Goal: Task Accomplishment & Management: Manage account settings

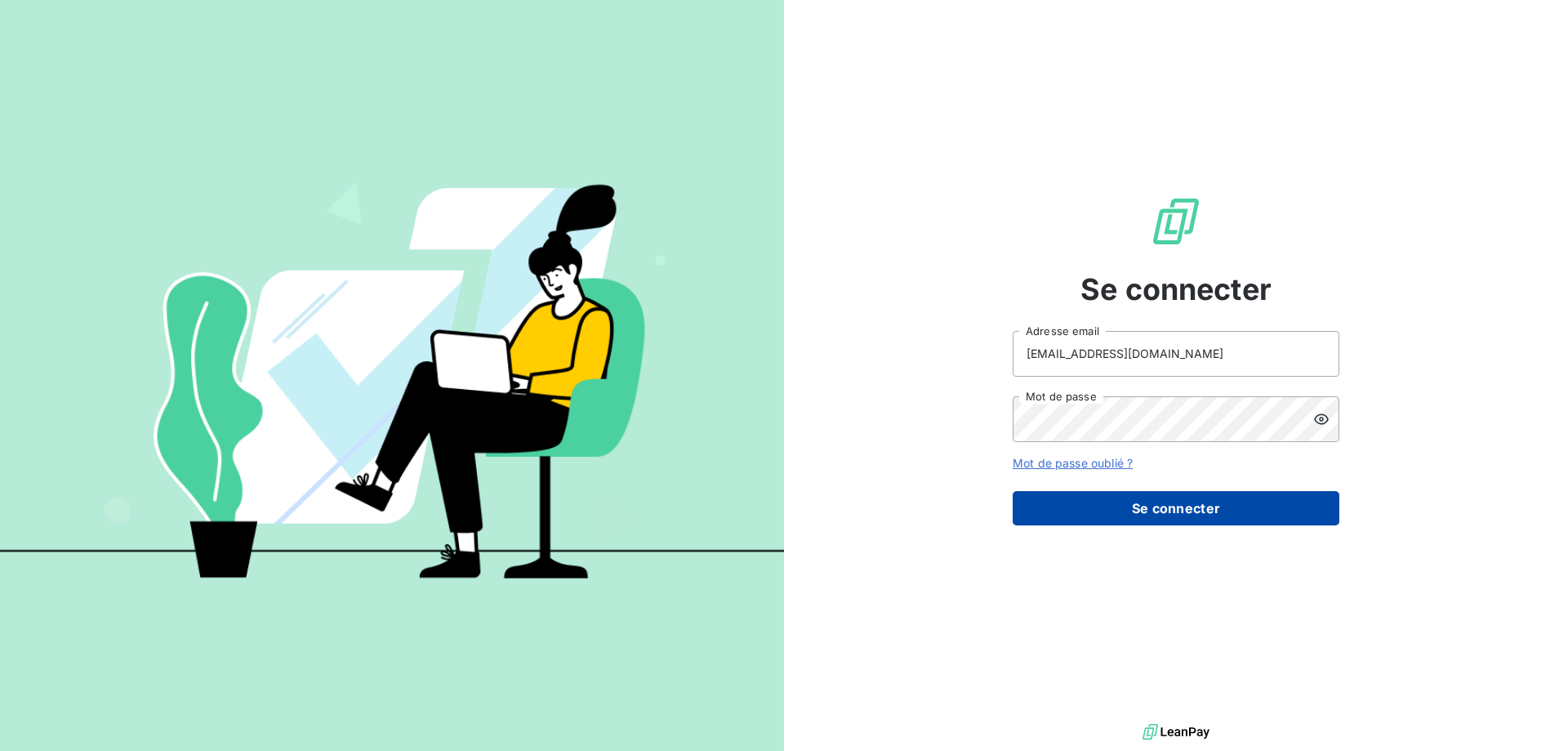
type input "[EMAIL_ADDRESS][DOMAIN_NAME]"
click at [1106, 503] on button "Se connecter" at bounding box center [1176, 508] width 327 height 34
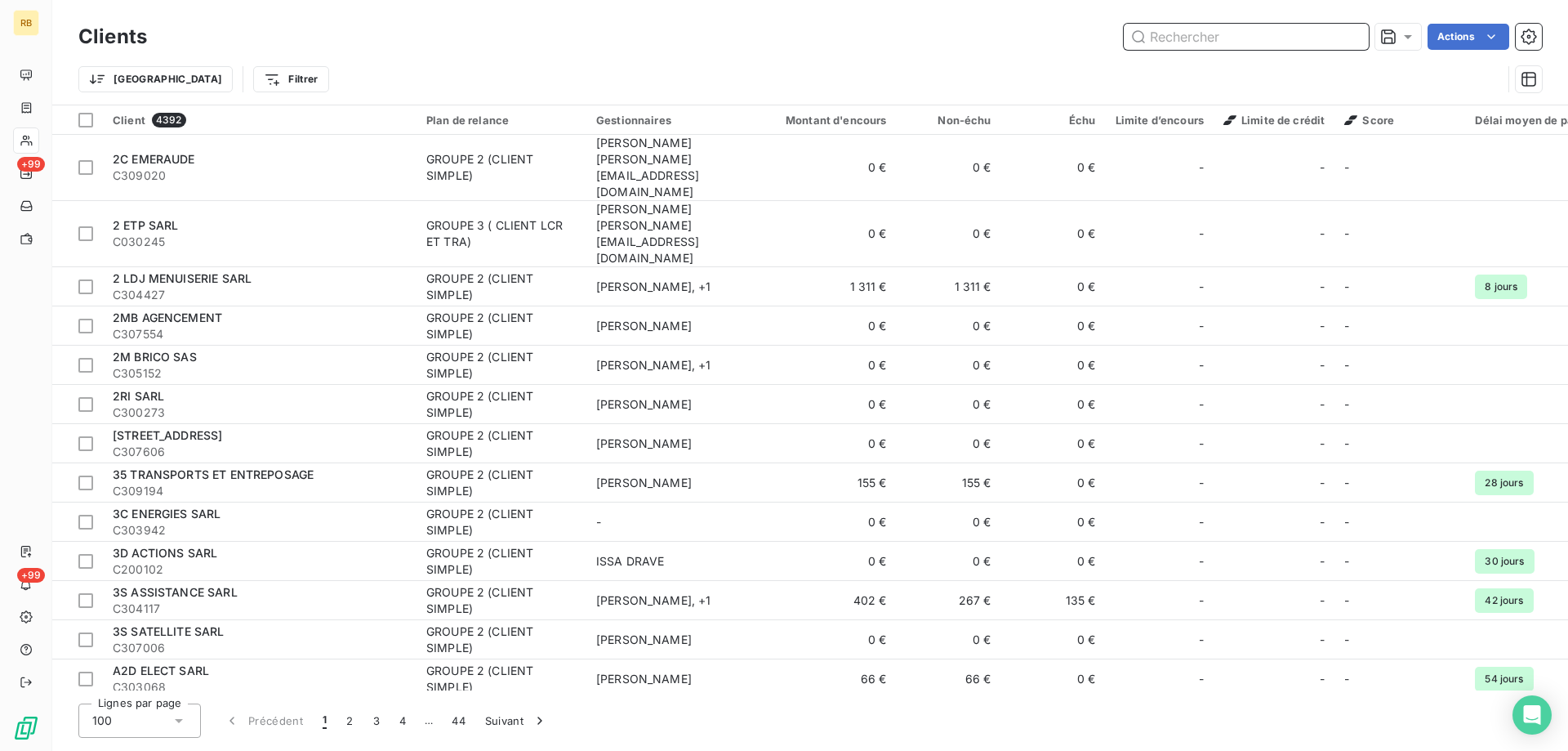
click at [1241, 38] on input "text" at bounding box center [1246, 36] width 245 height 26
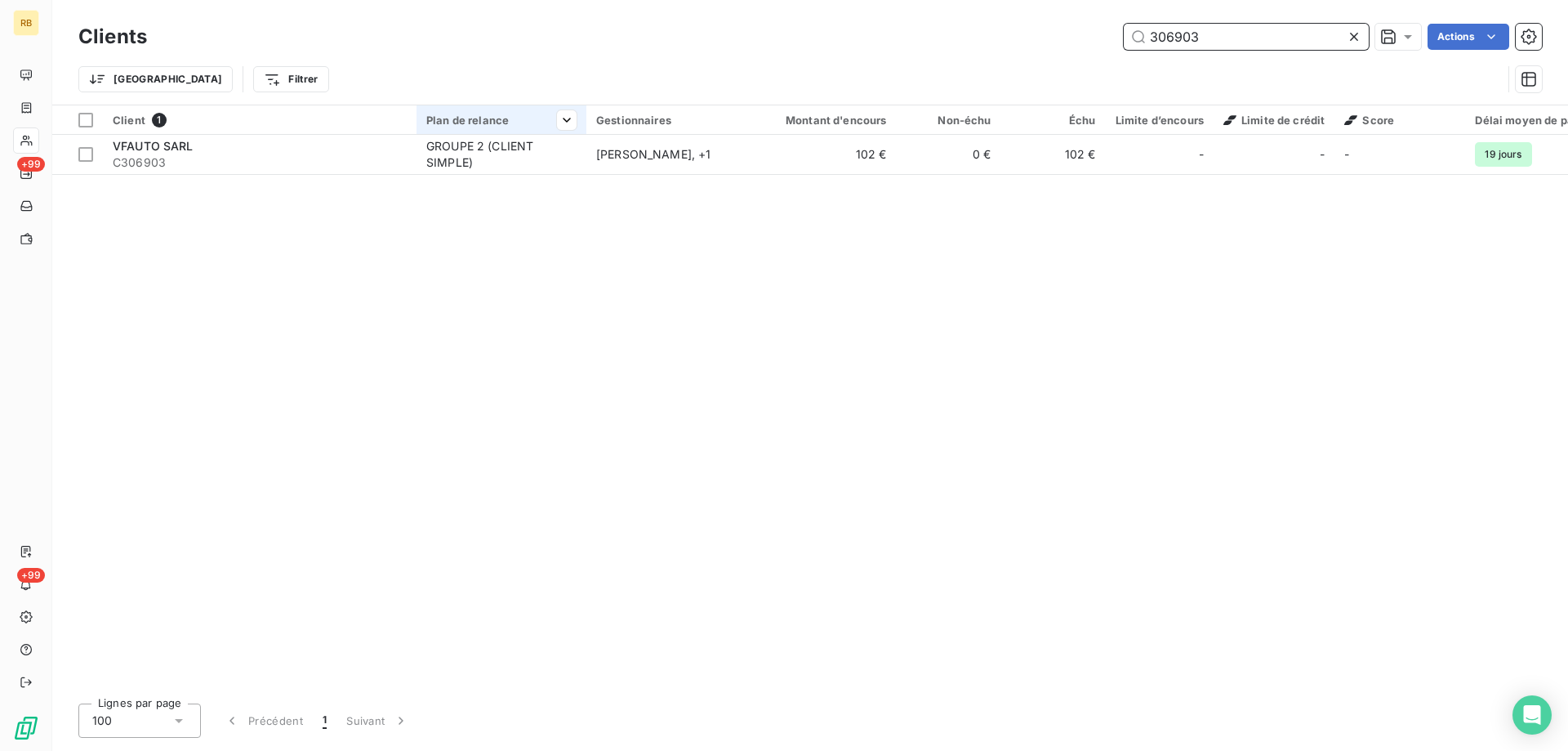
type input "306903"
click at [524, 132] on th "Plan de relance" at bounding box center [501, 120] width 170 height 29
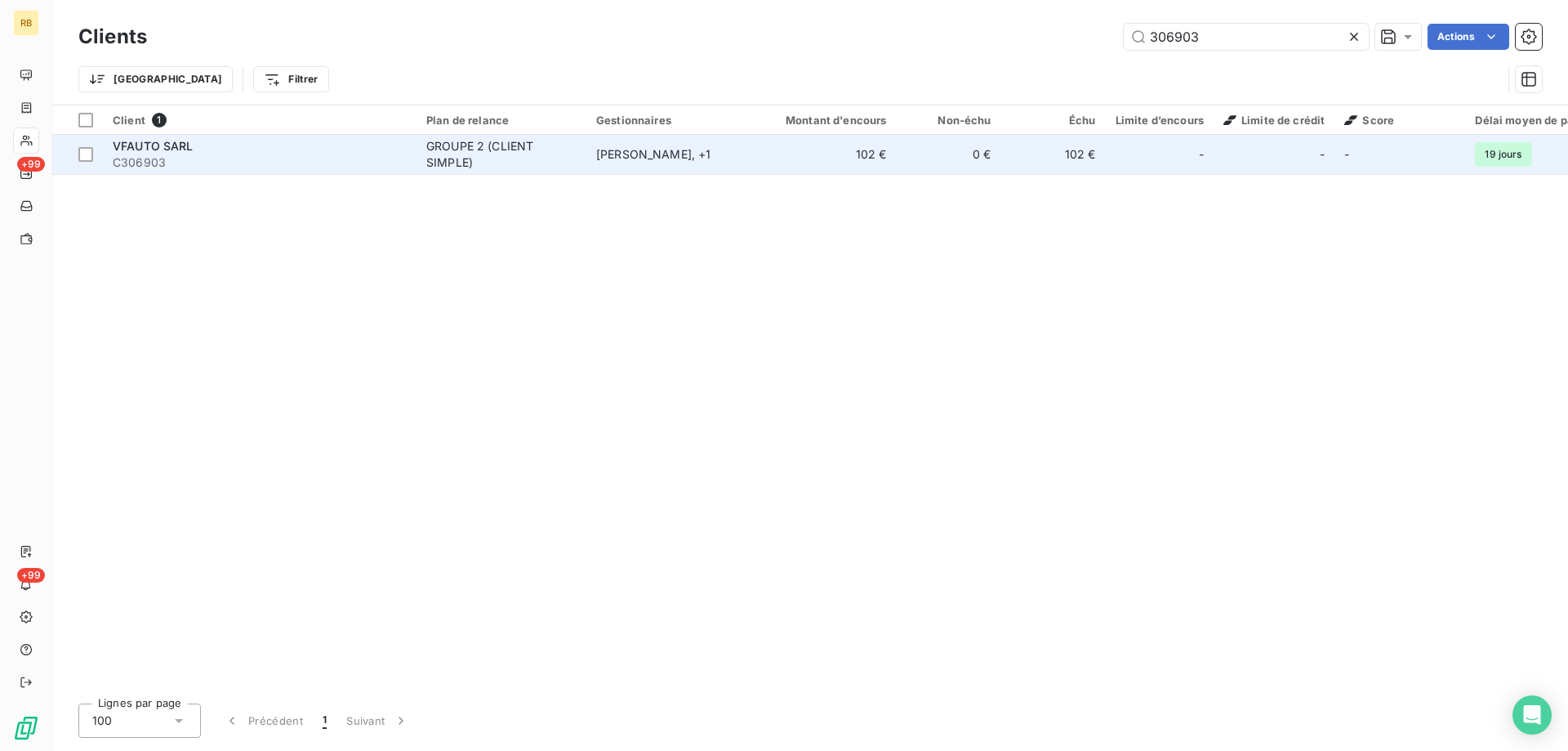
click at [496, 141] on div "GROUPE 2 (CLIENT SIMPLE)" at bounding box center [501, 155] width 150 height 33
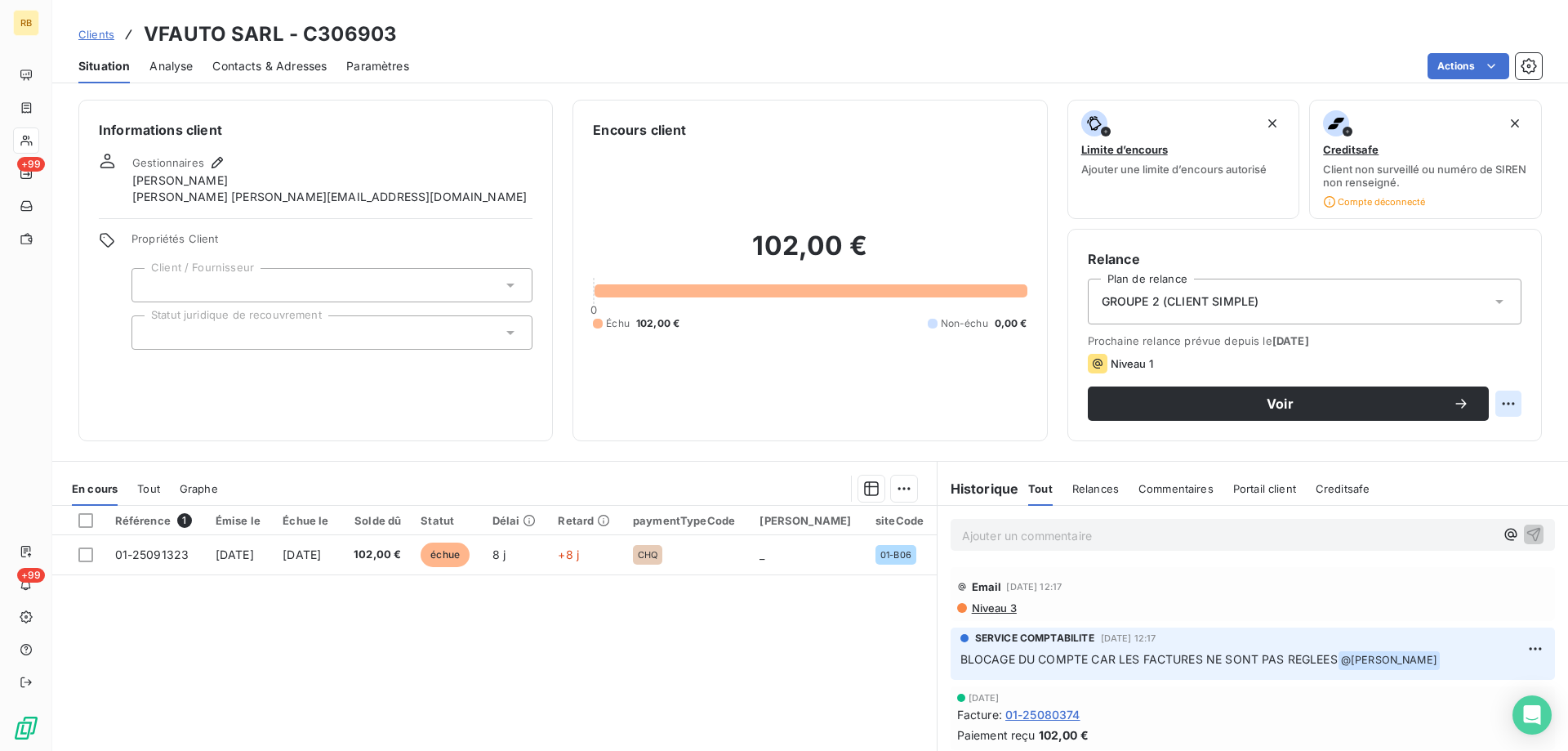
click at [1514, 410] on html "RB +99 +99 Clients VFAUTO SARL - C306903 Situation Analyse Contacts & Adresses …" at bounding box center [784, 376] width 1568 height 751
click at [1428, 441] on div "Replanifier cette action" at bounding box center [1441, 439] width 146 height 26
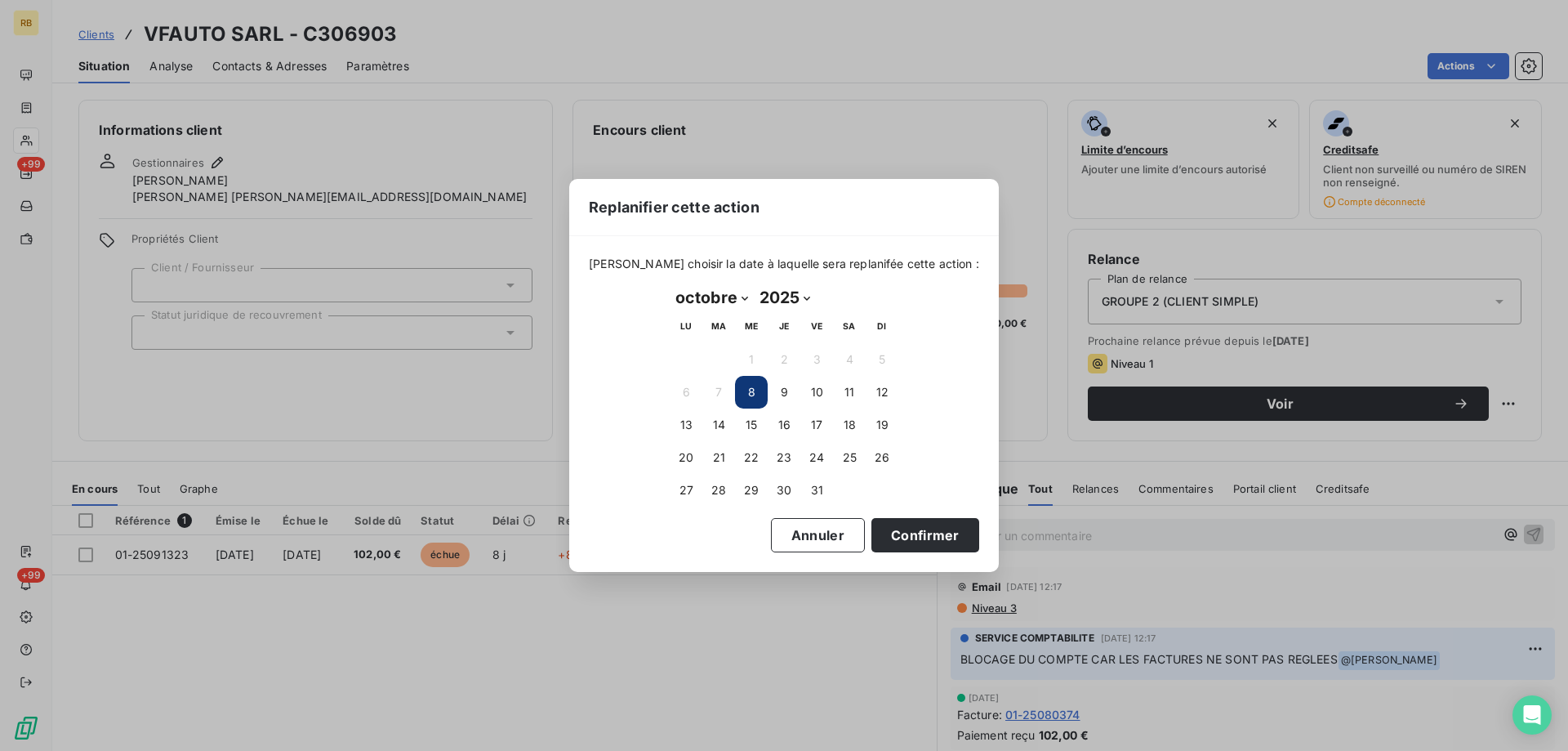
click at [669, 284] on select "janvier février mars avril mai juin juillet août septembre octobre novembre déc…" at bounding box center [711, 297] width 84 height 26
select select "10"
click option "novembre" at bounding box center [0, 0] width 0 height 0
click at [700, 425] on button "10" at bounding box center [686, 425] width 33 height 33
click at [901, 540] on button "Confirmer" at bounding box center [925, 534] width 108 height 34
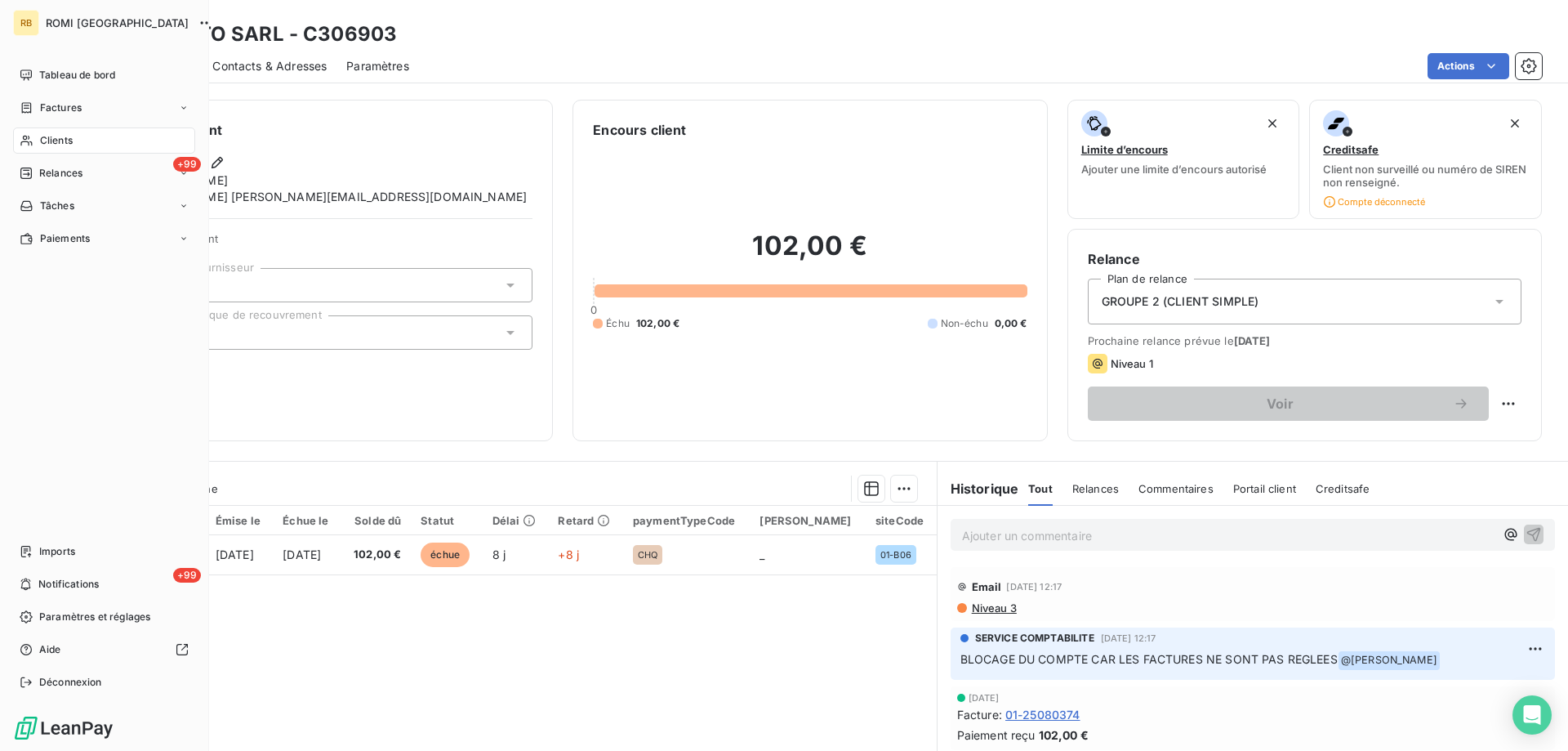
click at [23, 135] on icon at bounding box center [26, 140] width 14 height 13
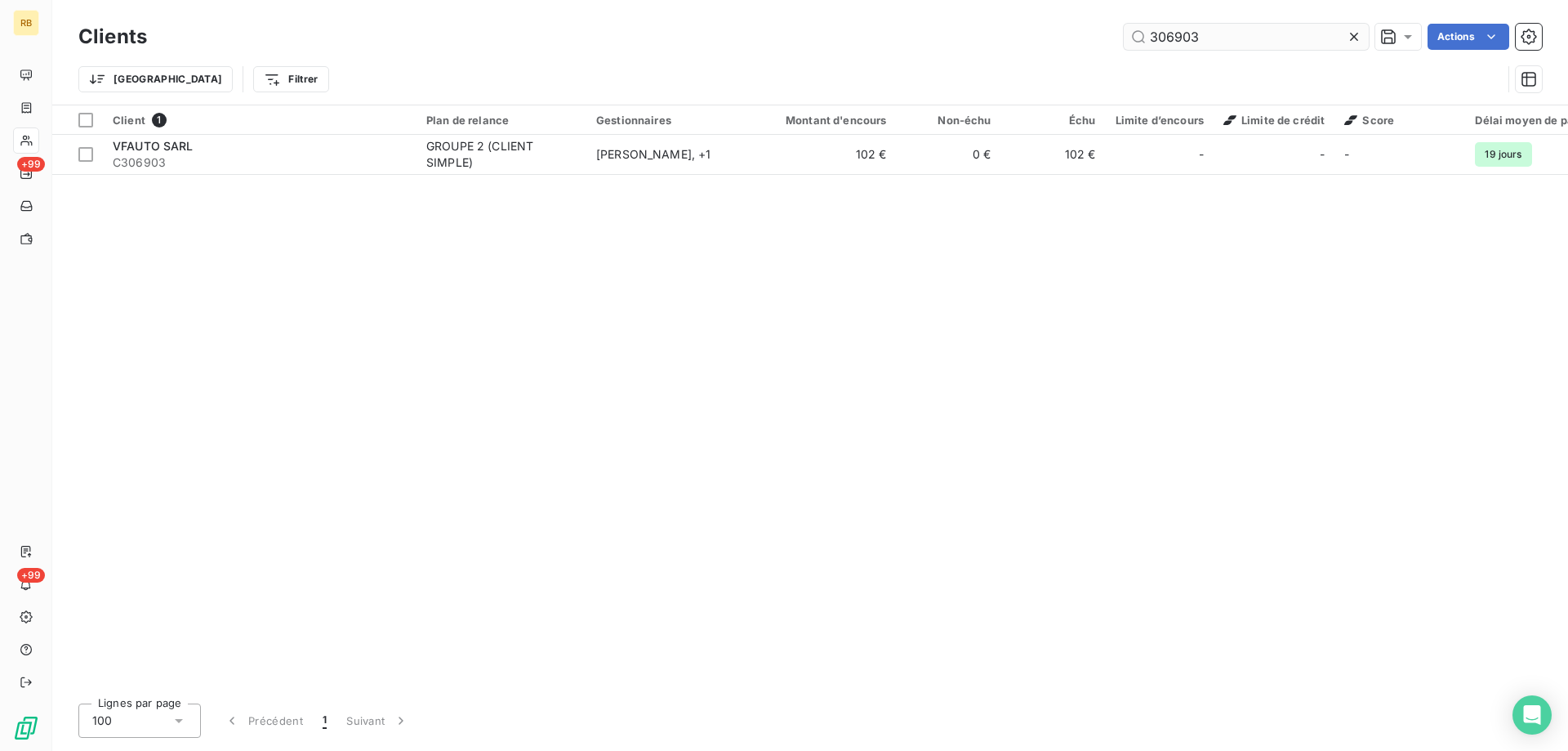
drag, startPoint x: 1229, startPoint y: 47, endPoint x: 845, endPoint y: 35, distance: 384.2
click at [1123, 35] on input "306903" at bounding box center [1246, 36] width 245 height 26
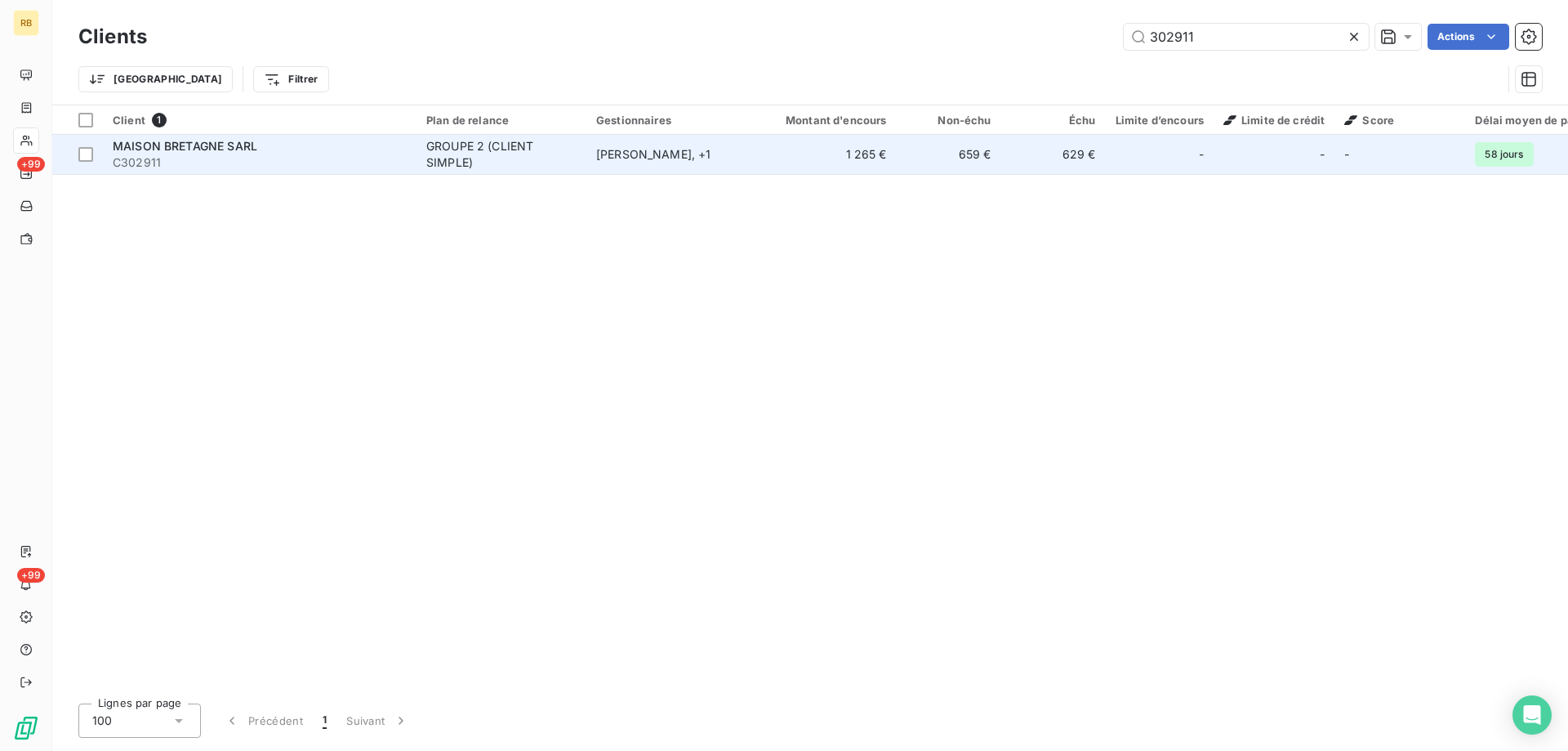
type input "302911"
click at [424, 155] on td "GROUPE 2 (CLIENT SIMPLE)" at bounding box center [501, 155] width 170 height 39
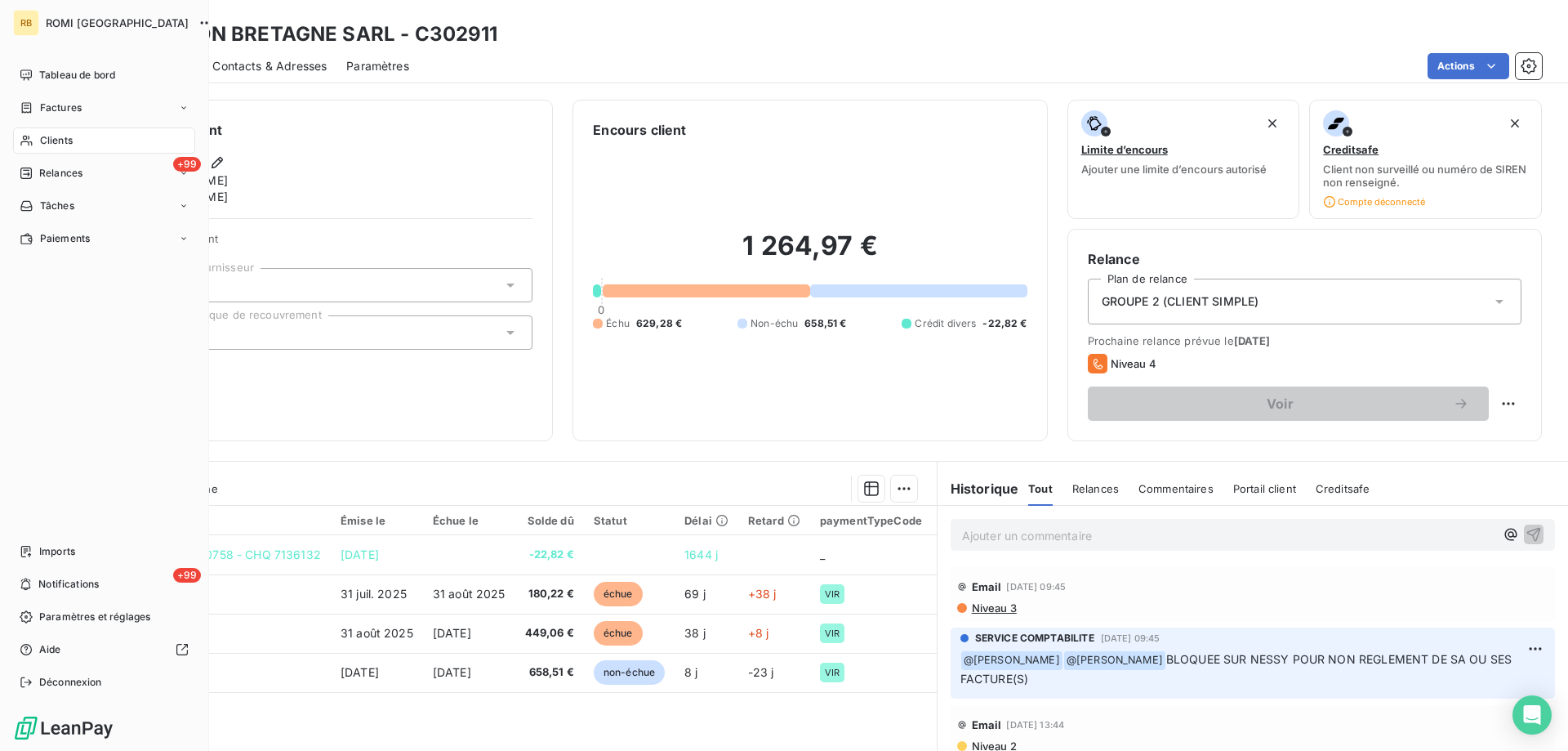
click at [41, 133] on span "Clients" at bounding box center [56, 140] width 33 height 15
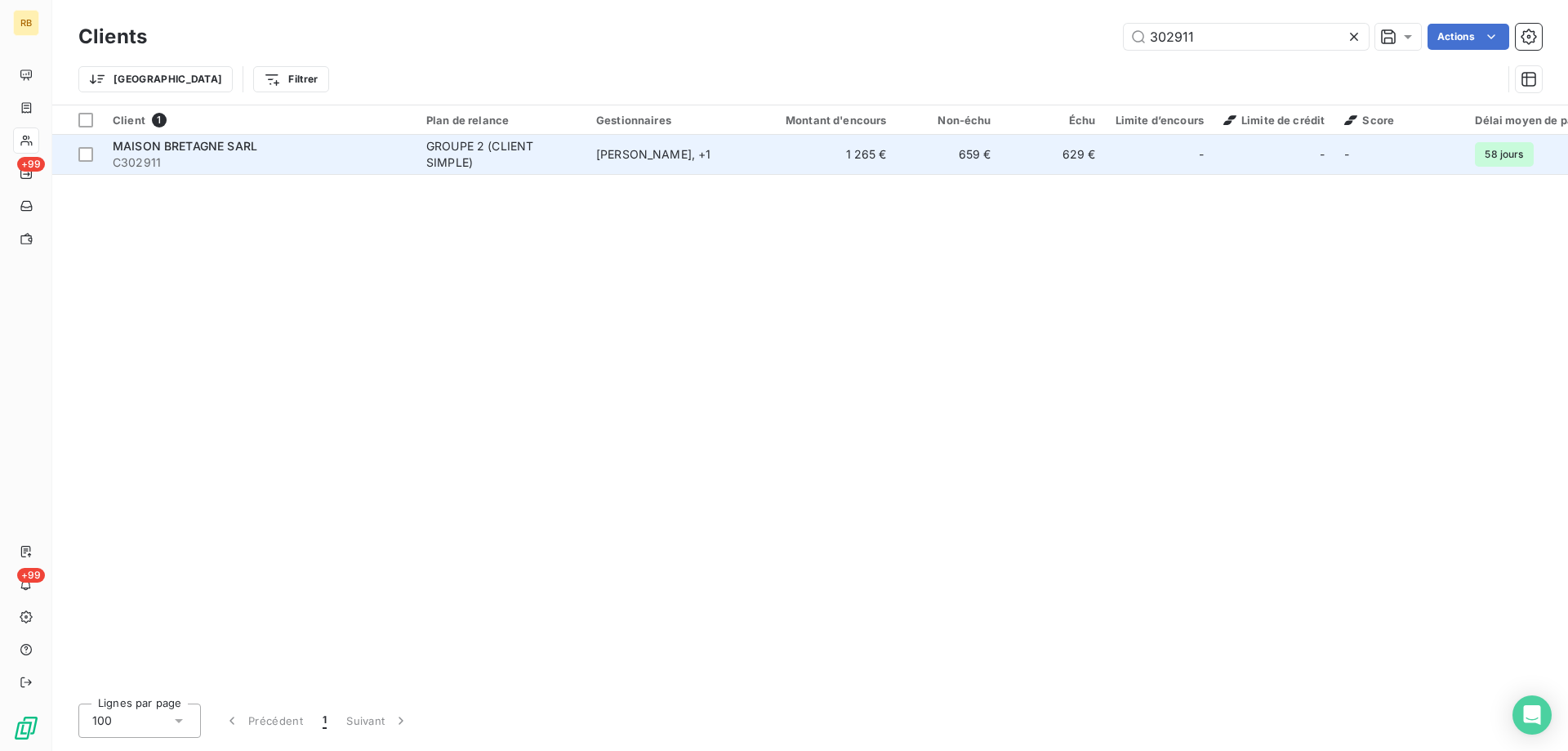
click at [472, 150] on div "GROUPE 2 (CLIENT SIMPLE)" at bounding box center [501, 155] width 150 height 33
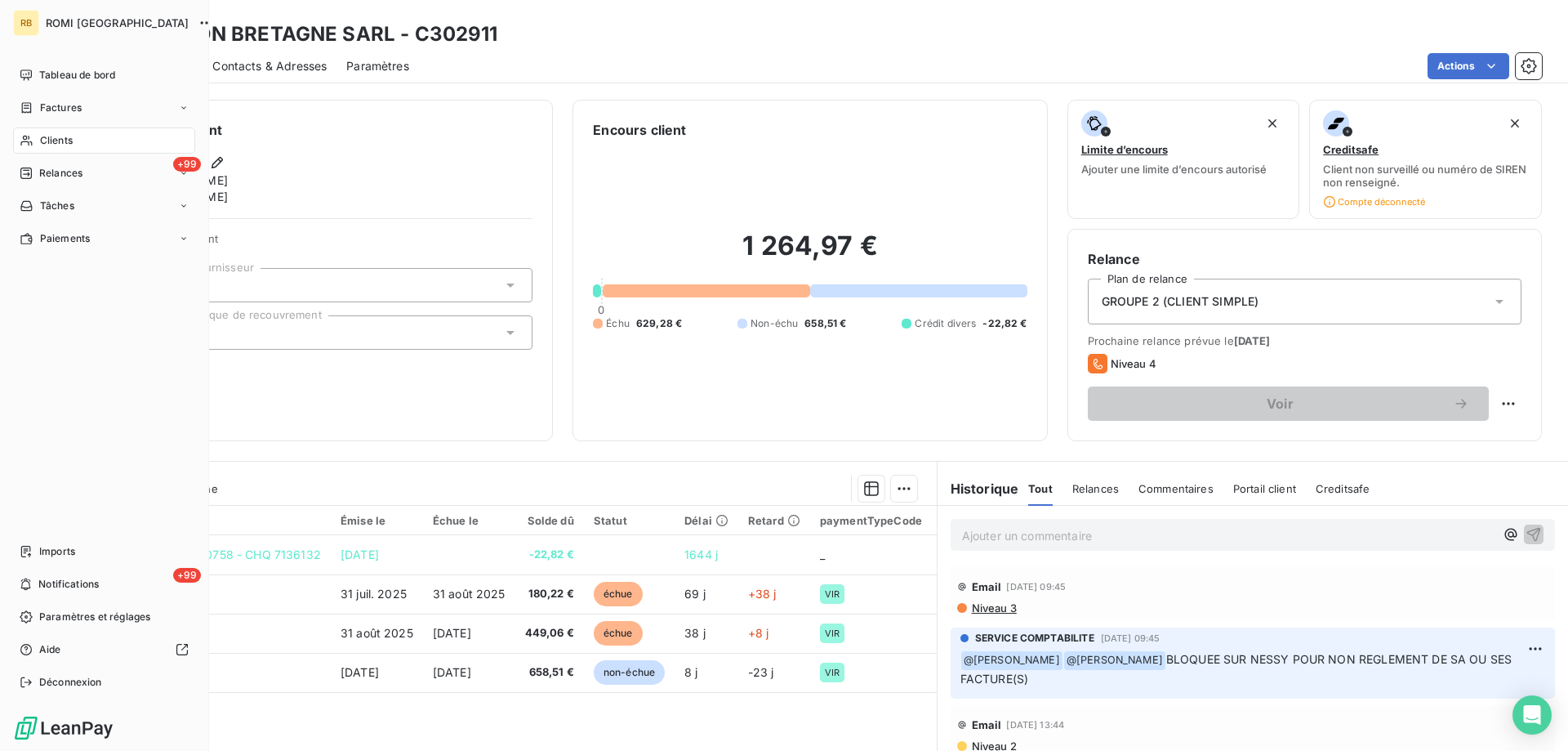
click at [31, 147] on div "Clients" at bounding box center [103, 140] width 182 height 26
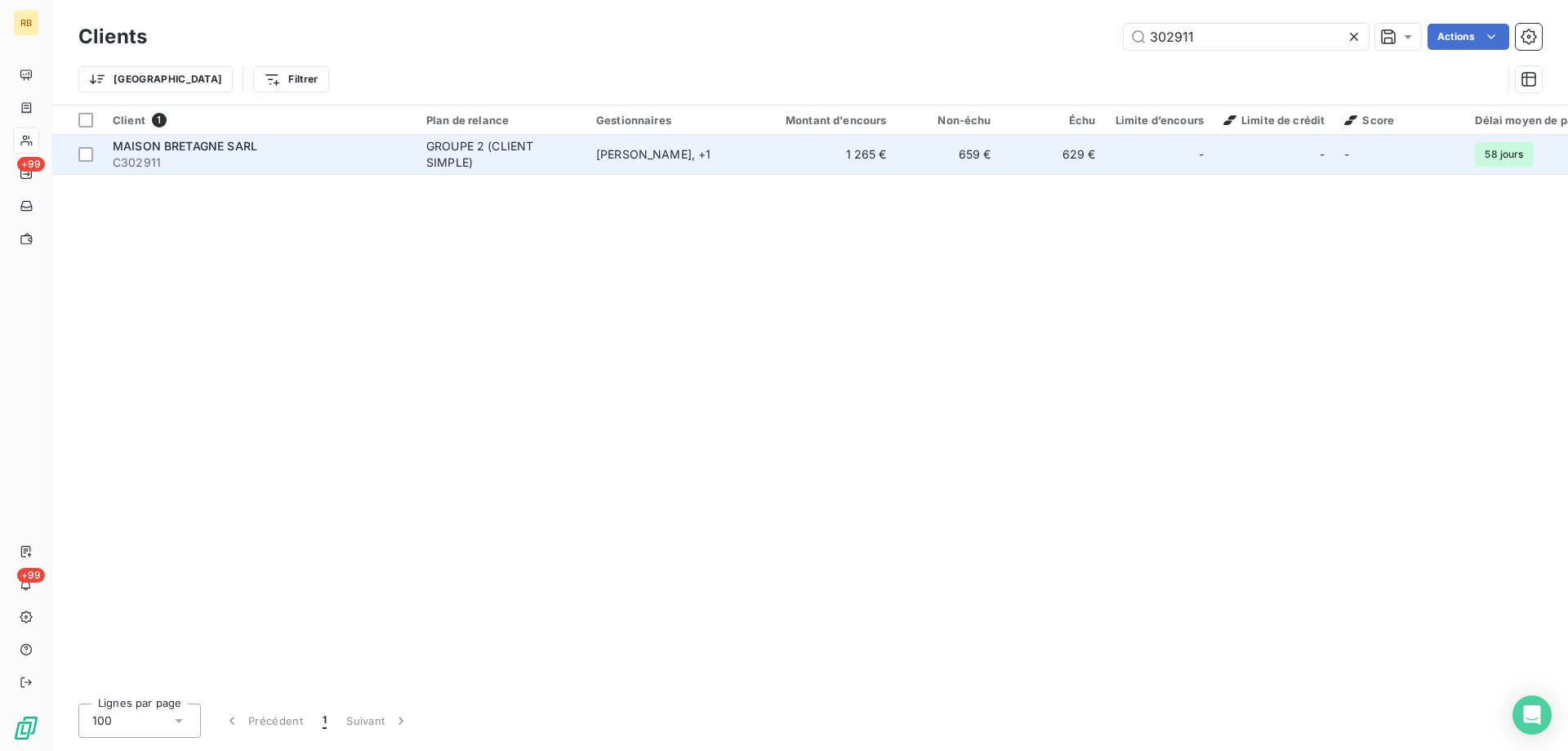
click at [395, 154] on div "MAISON BRETAGNE SARL" at bounding box center [260, 146] width 294 height 17
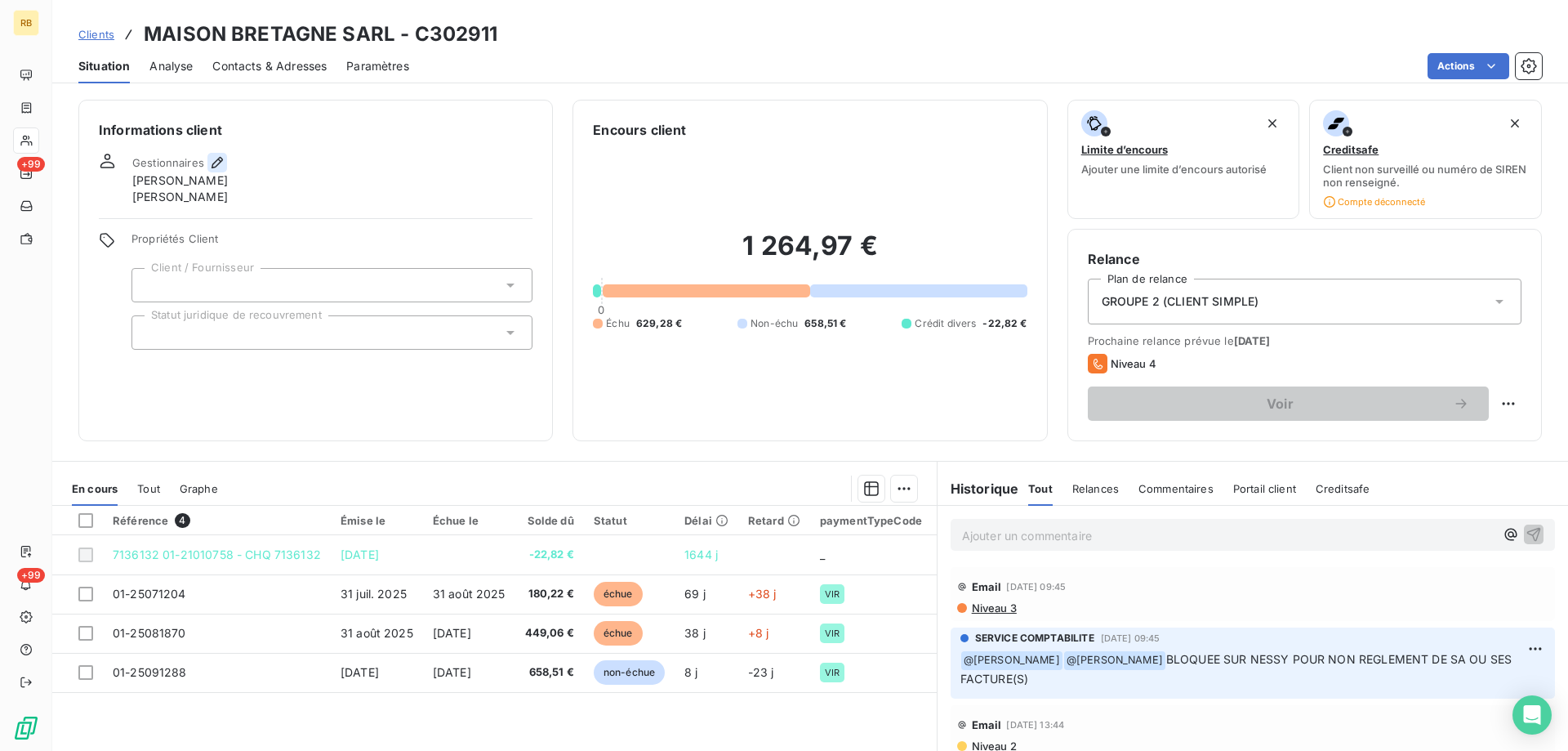
click at [209, 165] on icon "button" at bounding box center [217, 162] width 17 height 17
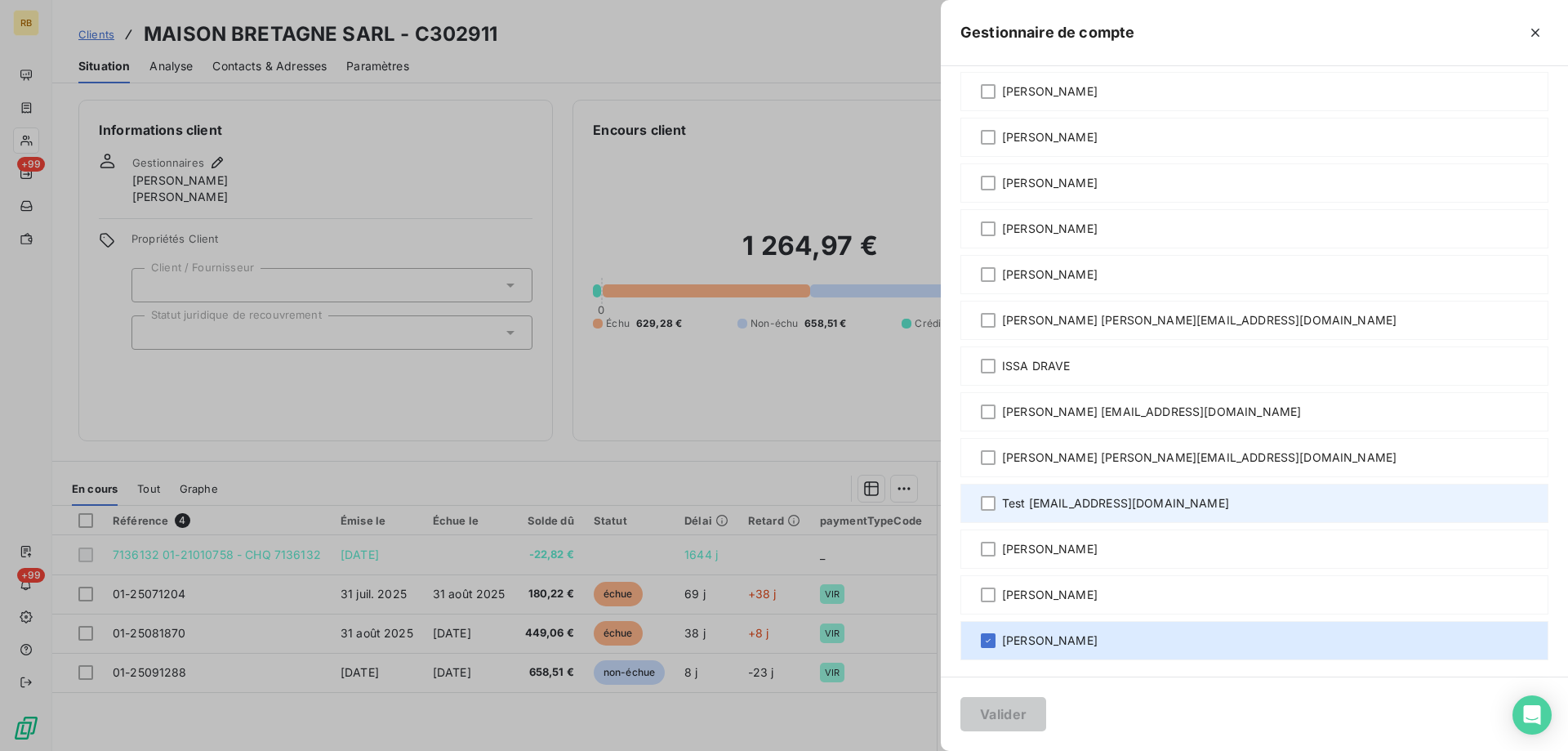
scroll to position [176, 0]
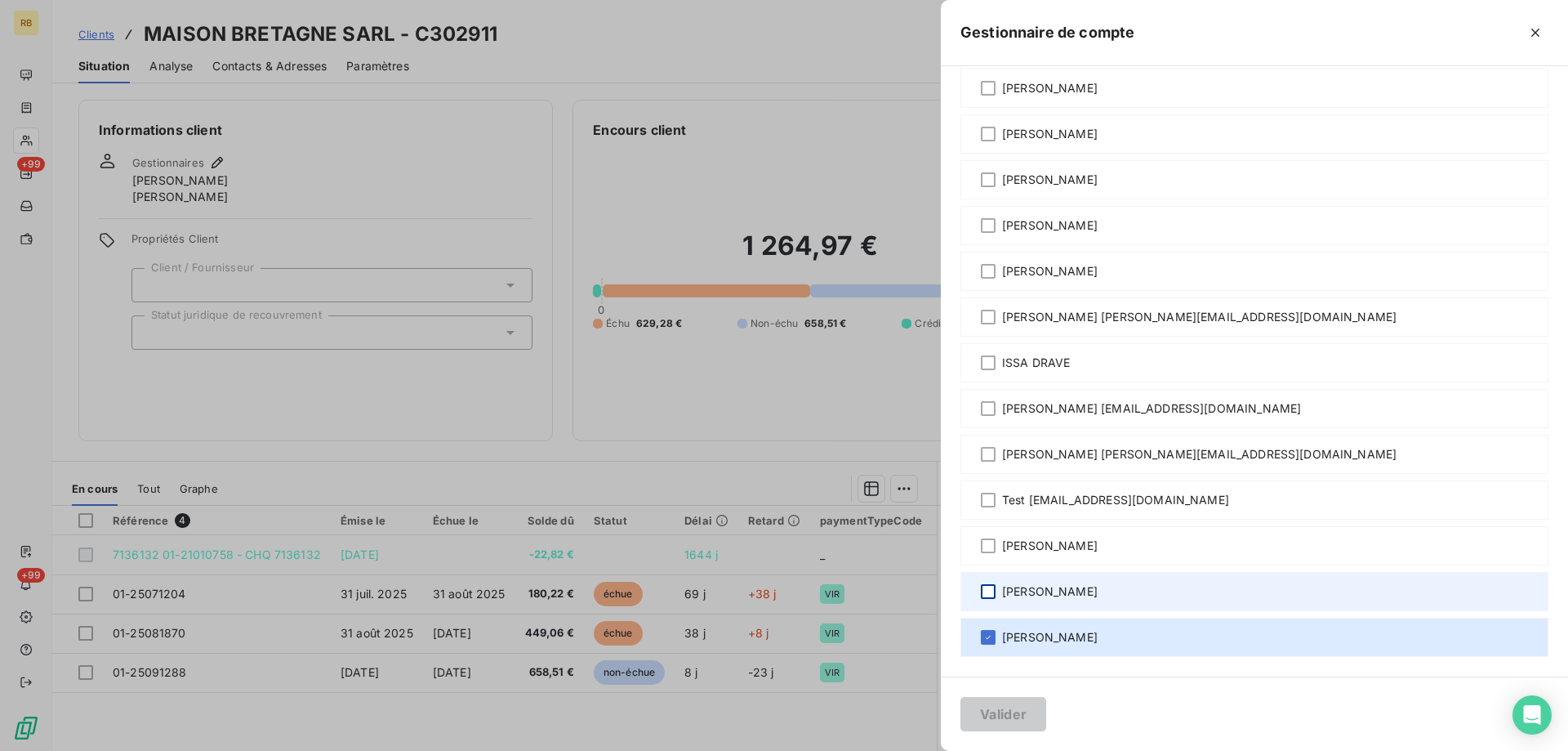
click at [995, 588] on div at bounding box center [987, 590] width 15 height 15
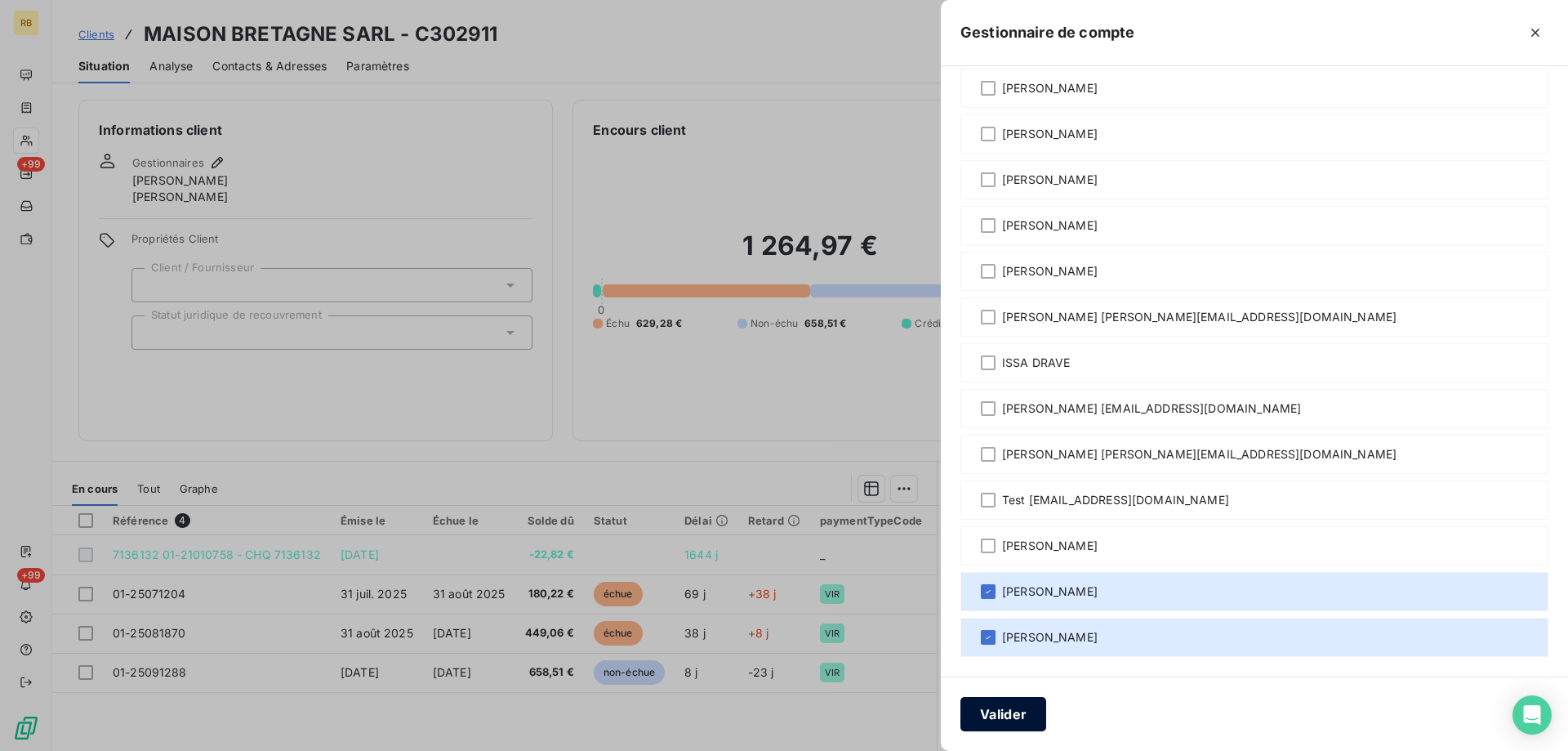
click at [1001, 722] on button "Valider" at bounding box center [1003, 713] width 86 height 34
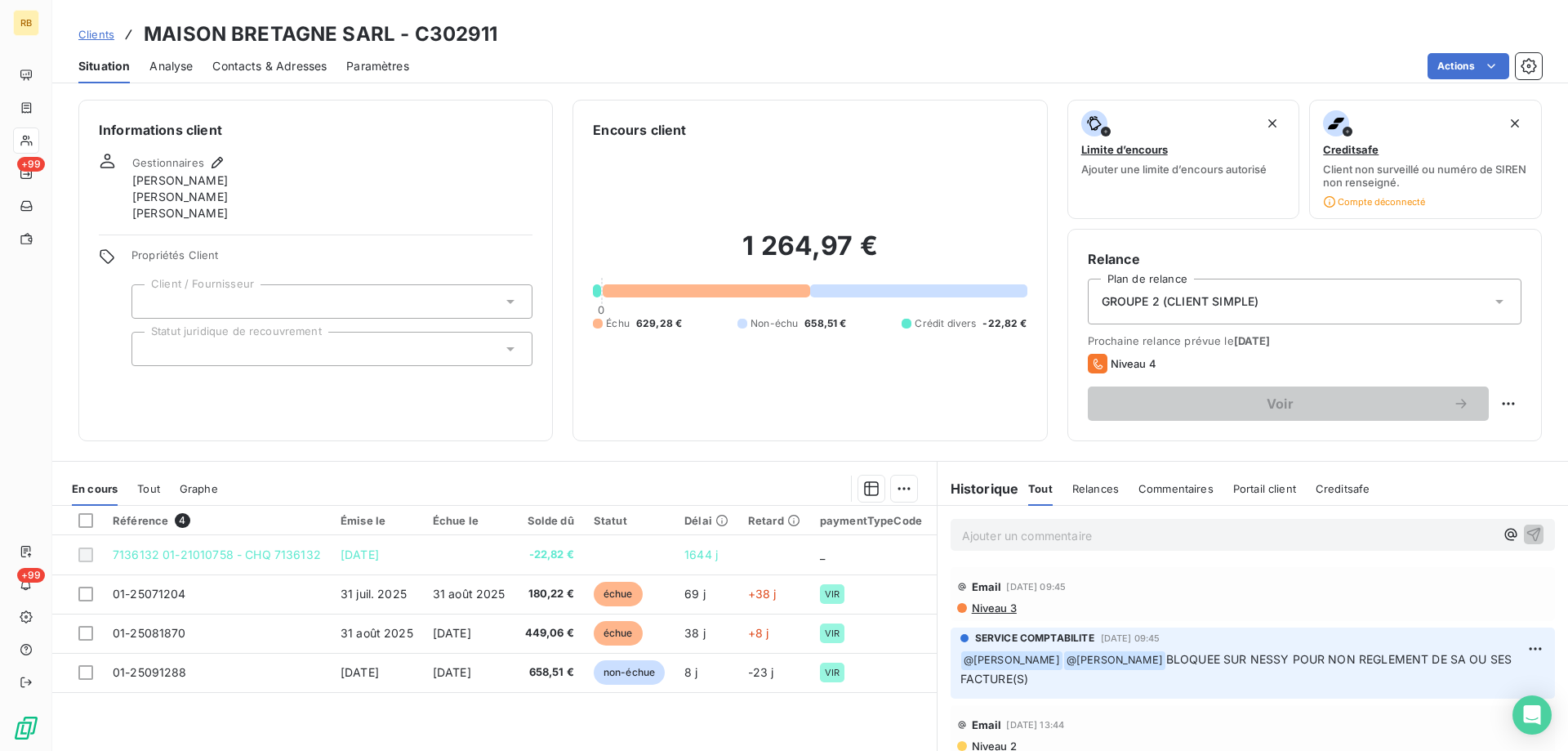
click at [364, 63] on span "Paramètres" at bounding box center [377, 66] width 63 height 17
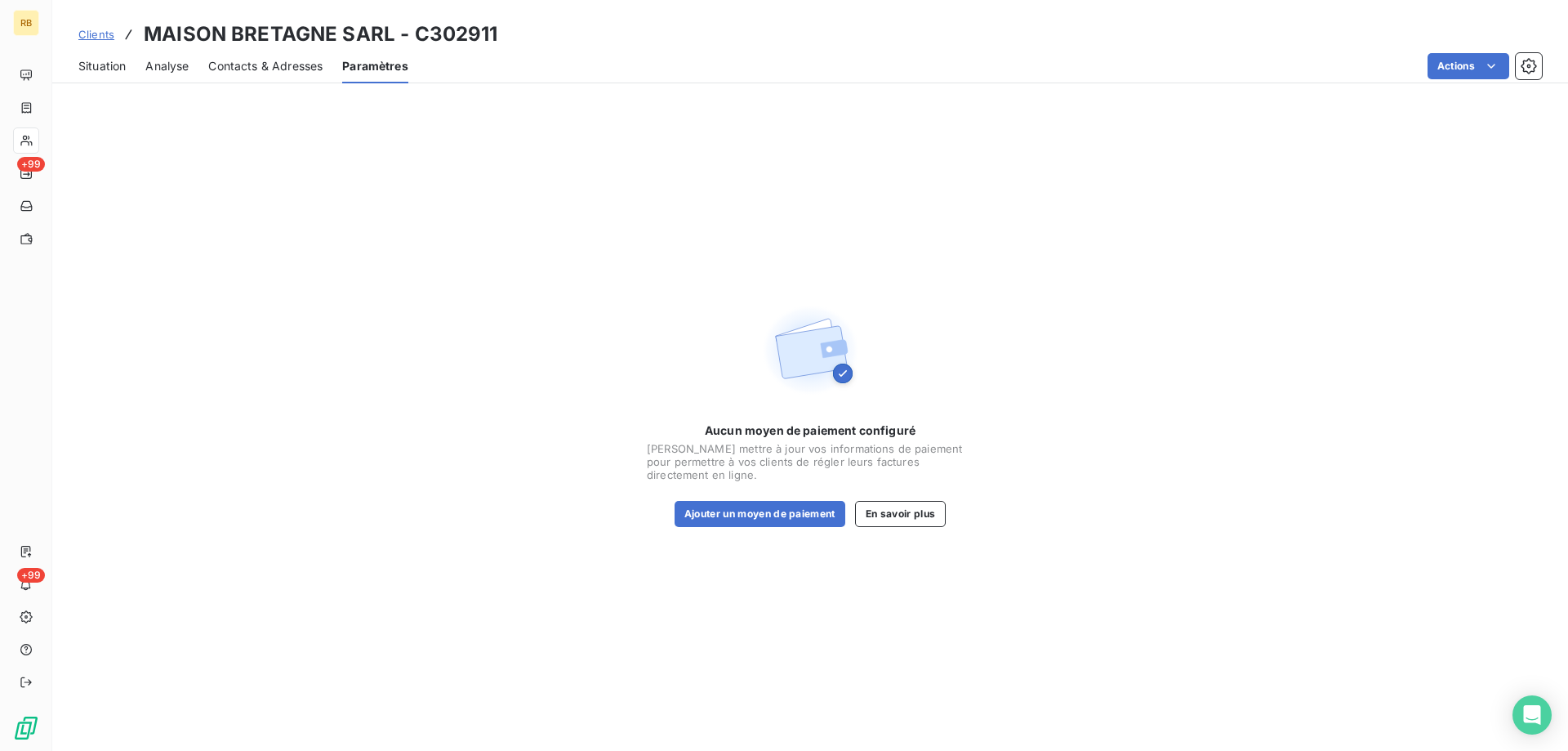
click at [303, 60] on span "Contacts & Adresses" at bounding box center [266, 66] width 115 height 17
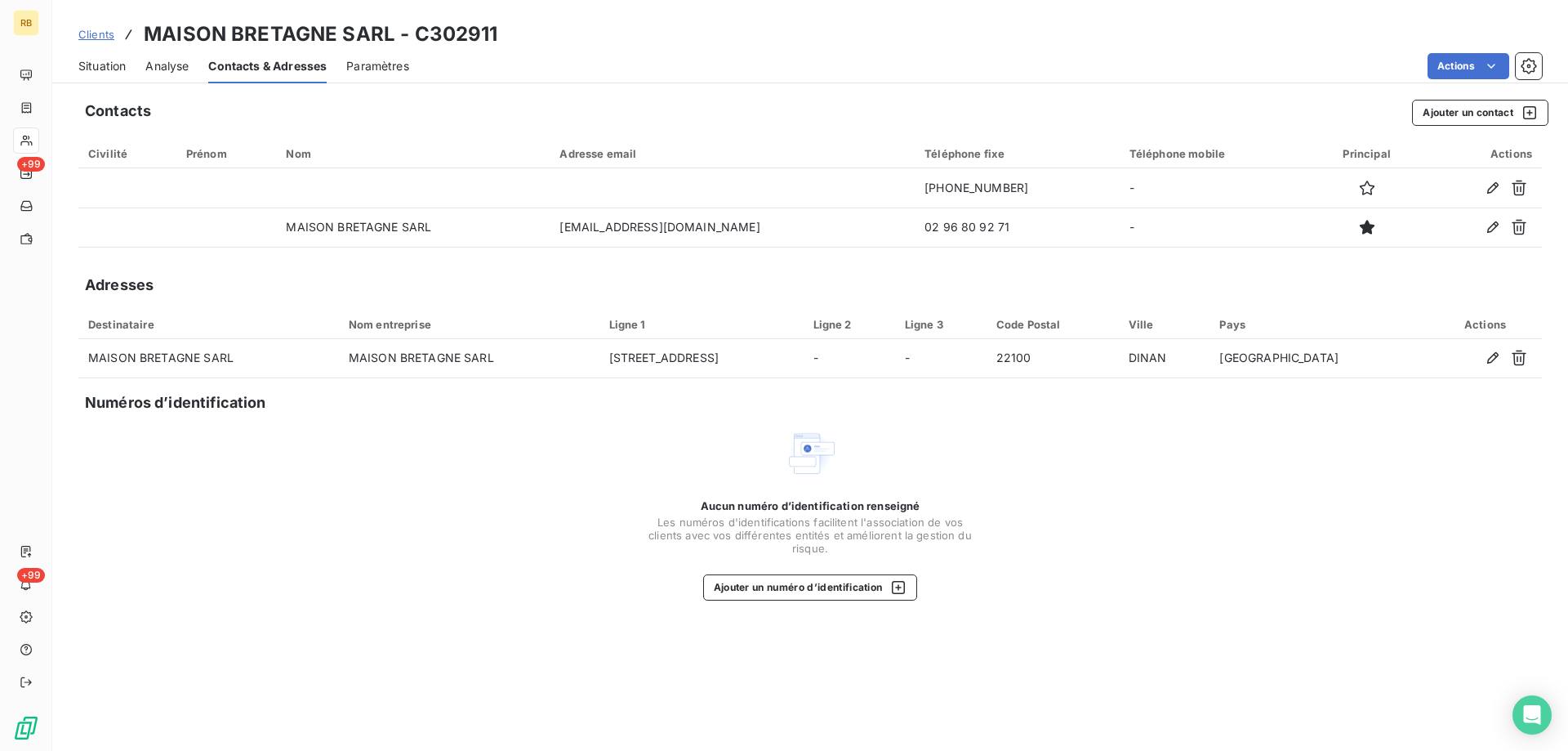
click at [146, 61] on div "Situation Analyse Contacts & Adresses Paramètres Actions" at bounding box center [810, 65] width 1515 height 34
click at [160, 66] on span "Analyse" at bounding box center [166, 66] width 43 height 17
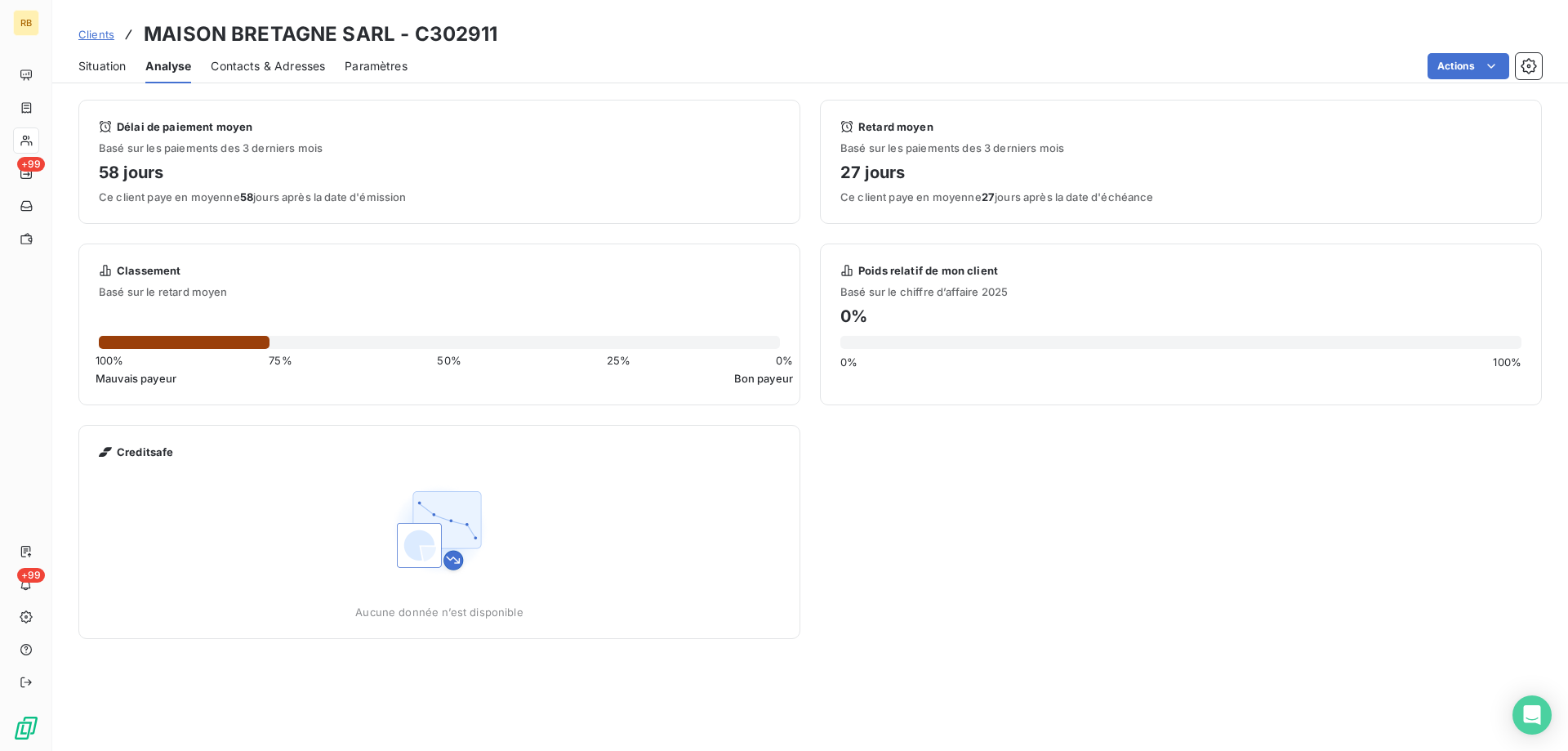
click at [112, 70] on span "Situation" at bounding box center [102, 66] width 48 height 17
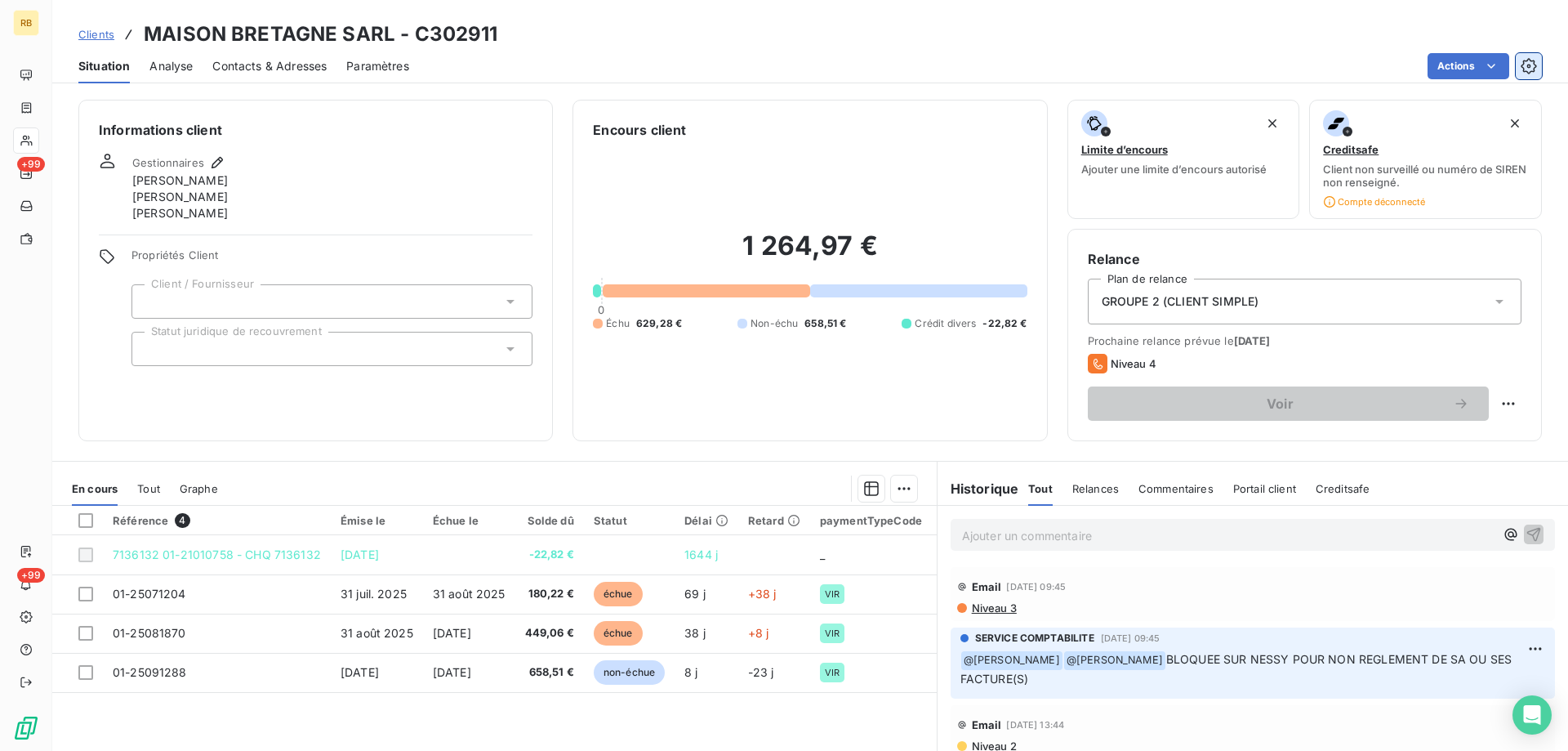
click at [1523, 64] on icon "button" at bounding box center [1528, 66] width 16 height 16
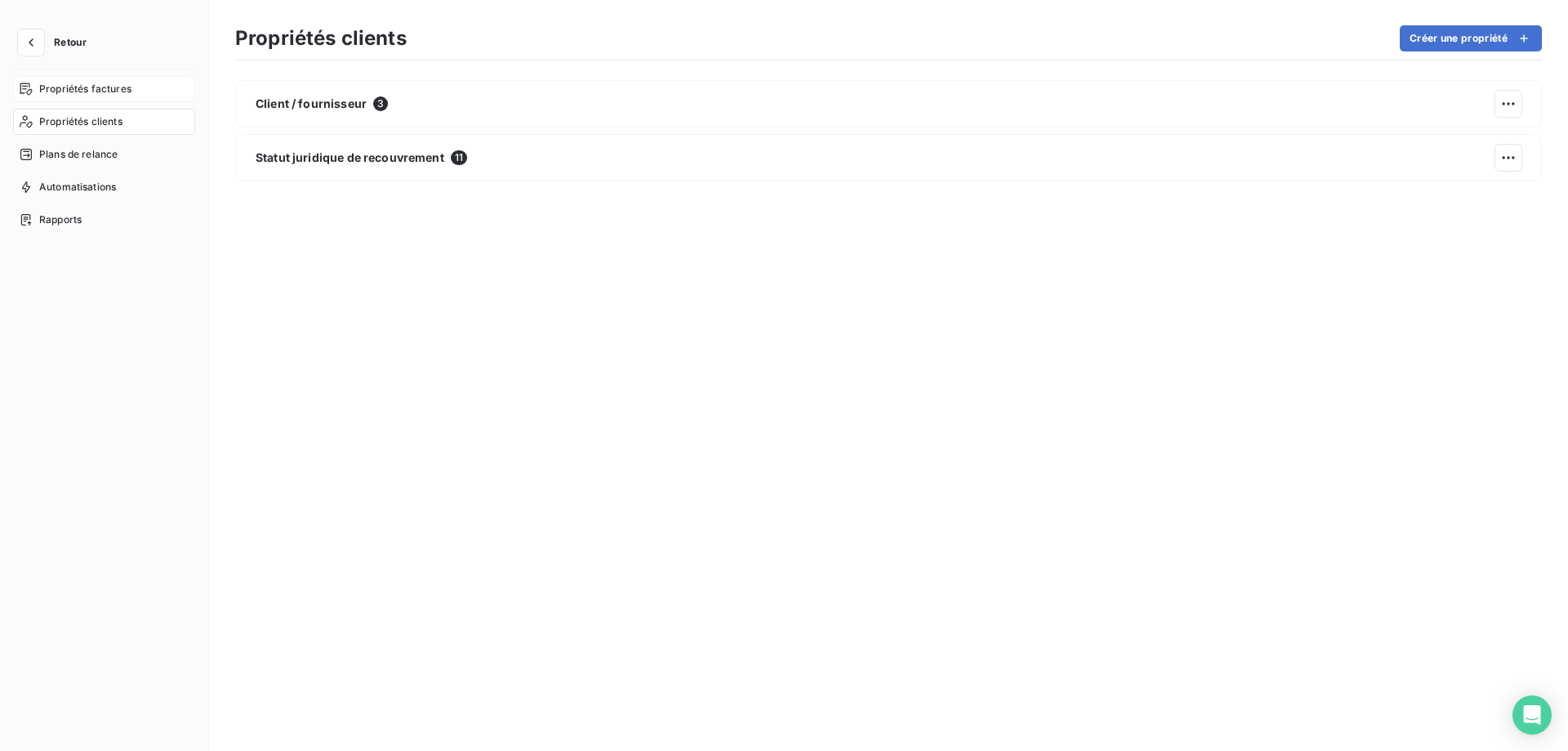
click at [131, 84] on div "Propriétés factures" at bounding box center [103, 89] width 182 height 26
click at [103, 145] on div "Plans de relance" at bounding box center [103, 154] width 182 height 26
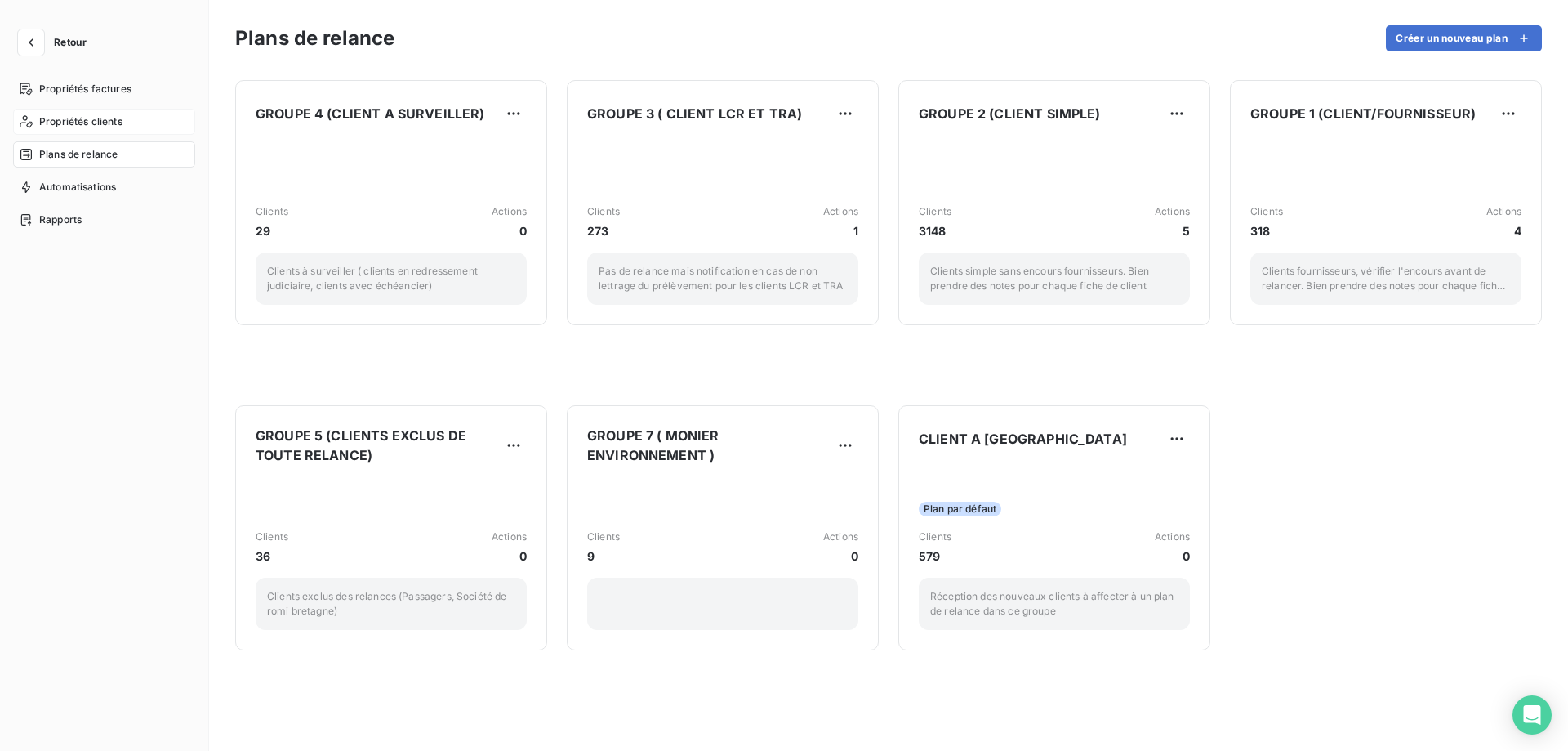
click at [102, 129] on div "Propriétés clients" at bounding box center [103, 122] width 182 height 26
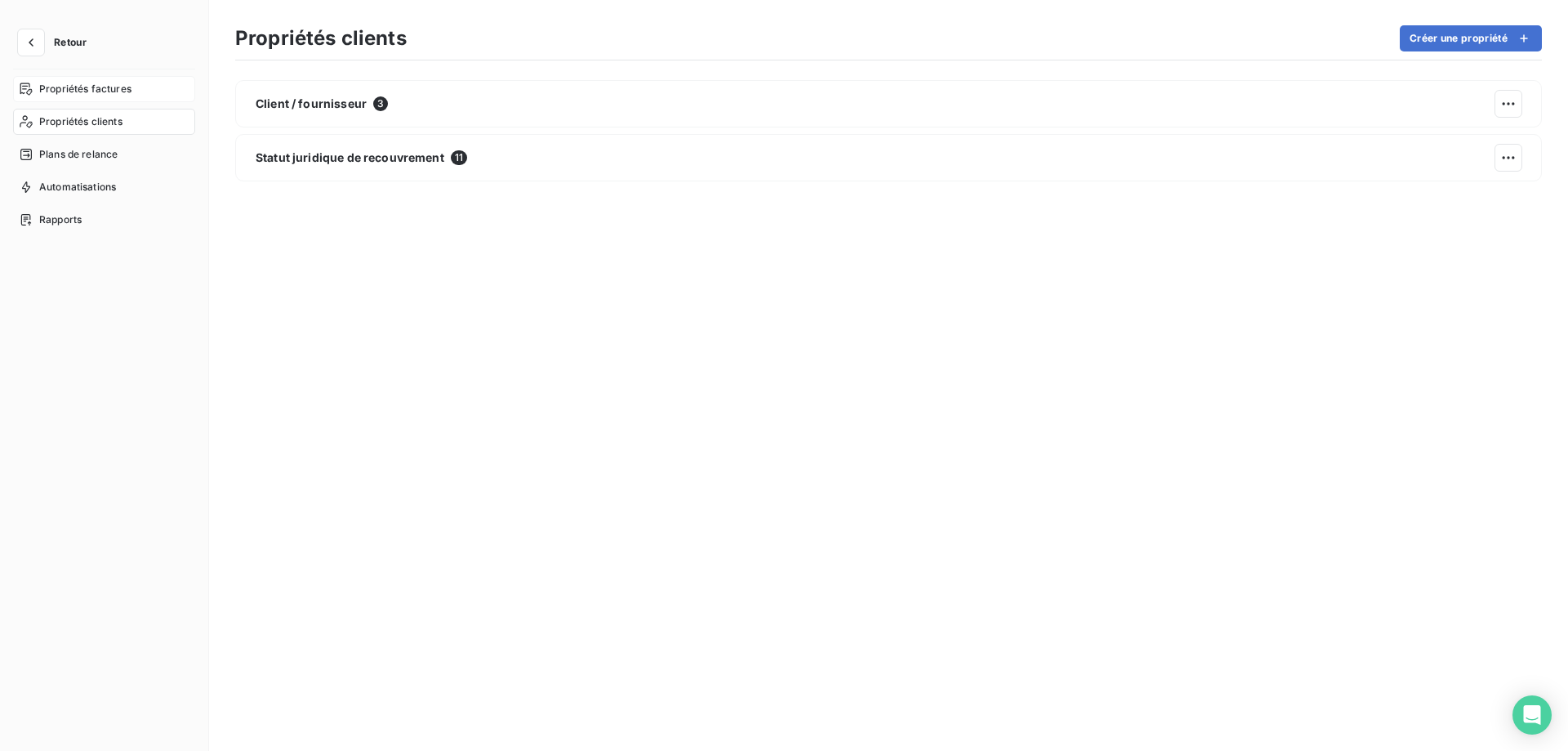
click at [64, 89] on span "Propriétés factures" at bounding box center [85, 89] width 92 height 15
click at [31, 46] on icon "button" at bounding box center [30, 42] width 5 height 8
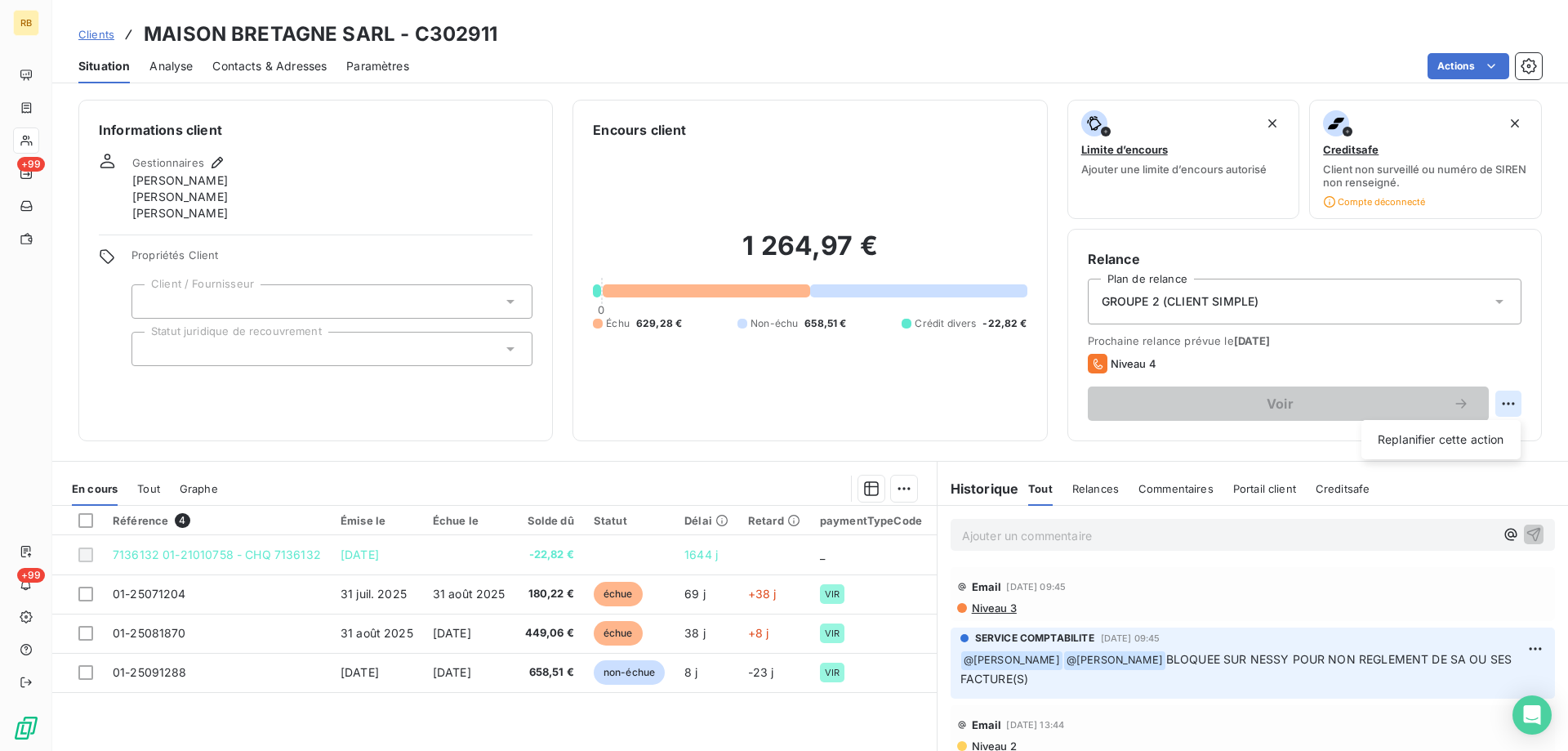
click at [1509, 408] on html "RB +99 +99 Clients MAISON BRETAGNE SARL - C302911 Situation Analyse Contacts & …" at bounding box center [784, 376] width 1568 height 751
click at [1515, 372] on html "RB +99 +99 Clients MAISON BRETAGNE SARL - C302911 Situation Analyse Contacts & …" at bounding box center [784, 376] width 1568 height 751
click at [211, 160] on icon "button" at bounding box center [217, 162] width 17 height 17
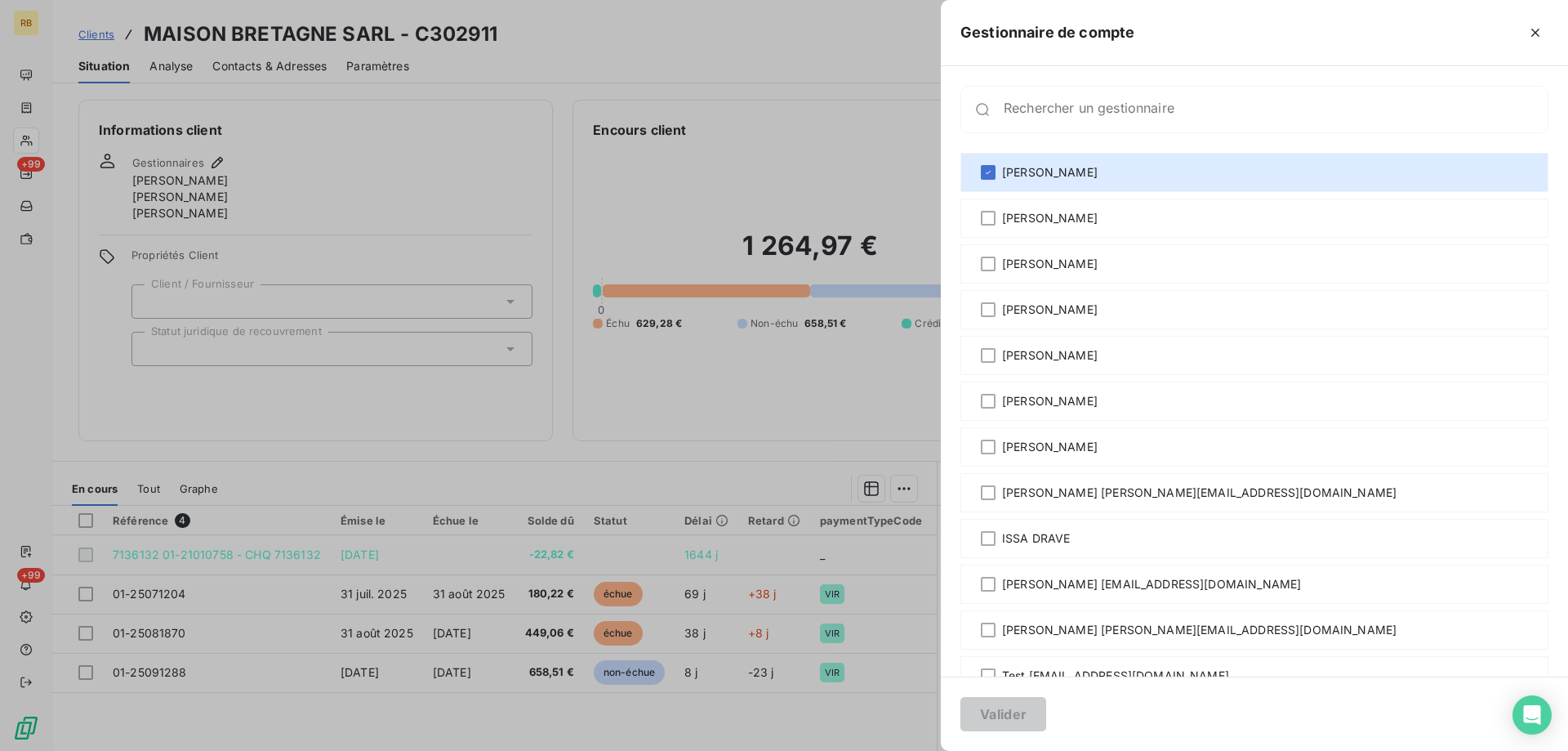
click at [649, 400] on div at bounding box center [784, 376] width 1568 height 751
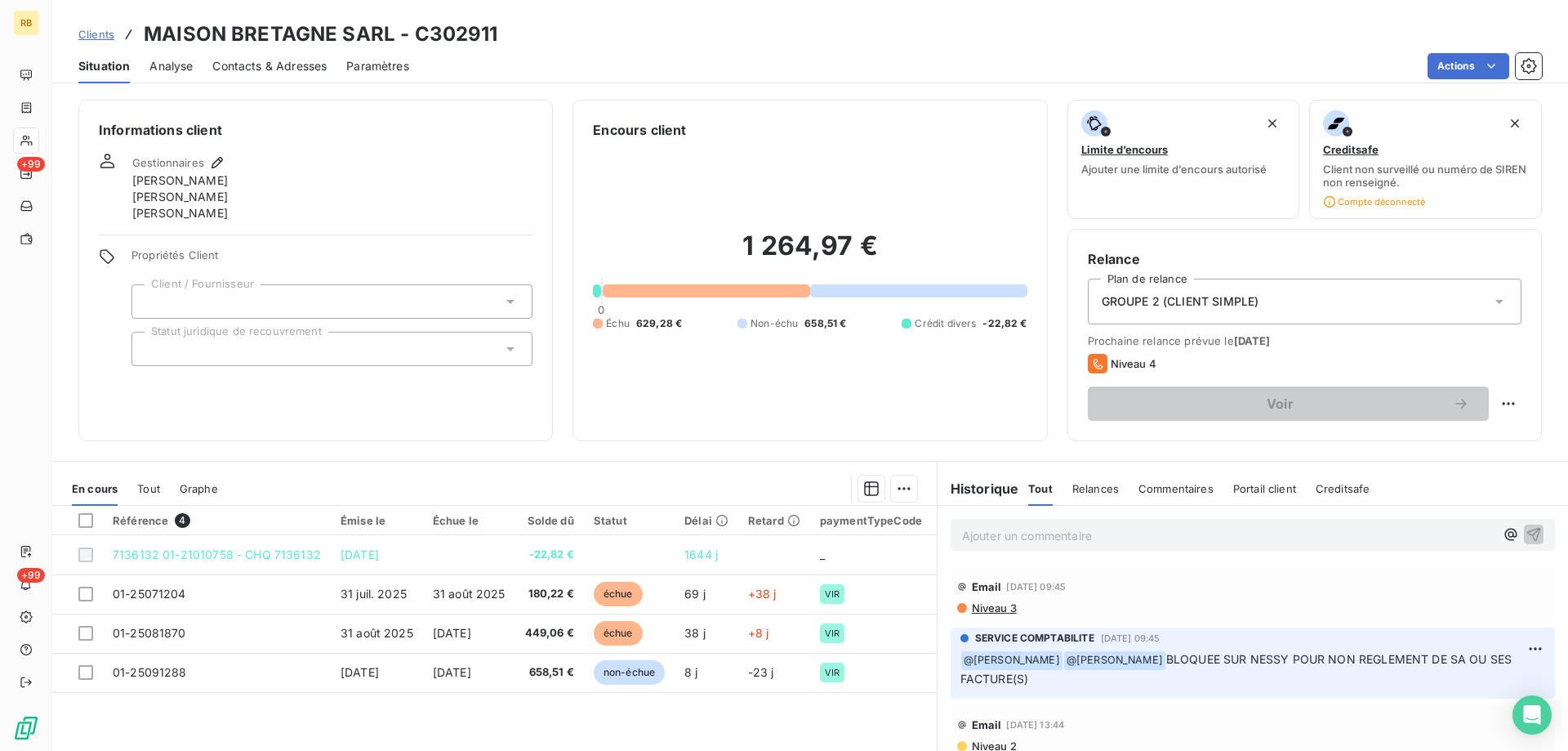
click at [327, 30] on h3 "MAISON BRETAGNE SARL - C302911" at bounding box center [321, 34] width 354 height 29
click at [106, 35] on span "Clients" at bounding box center [96, 34] width 36 height 13
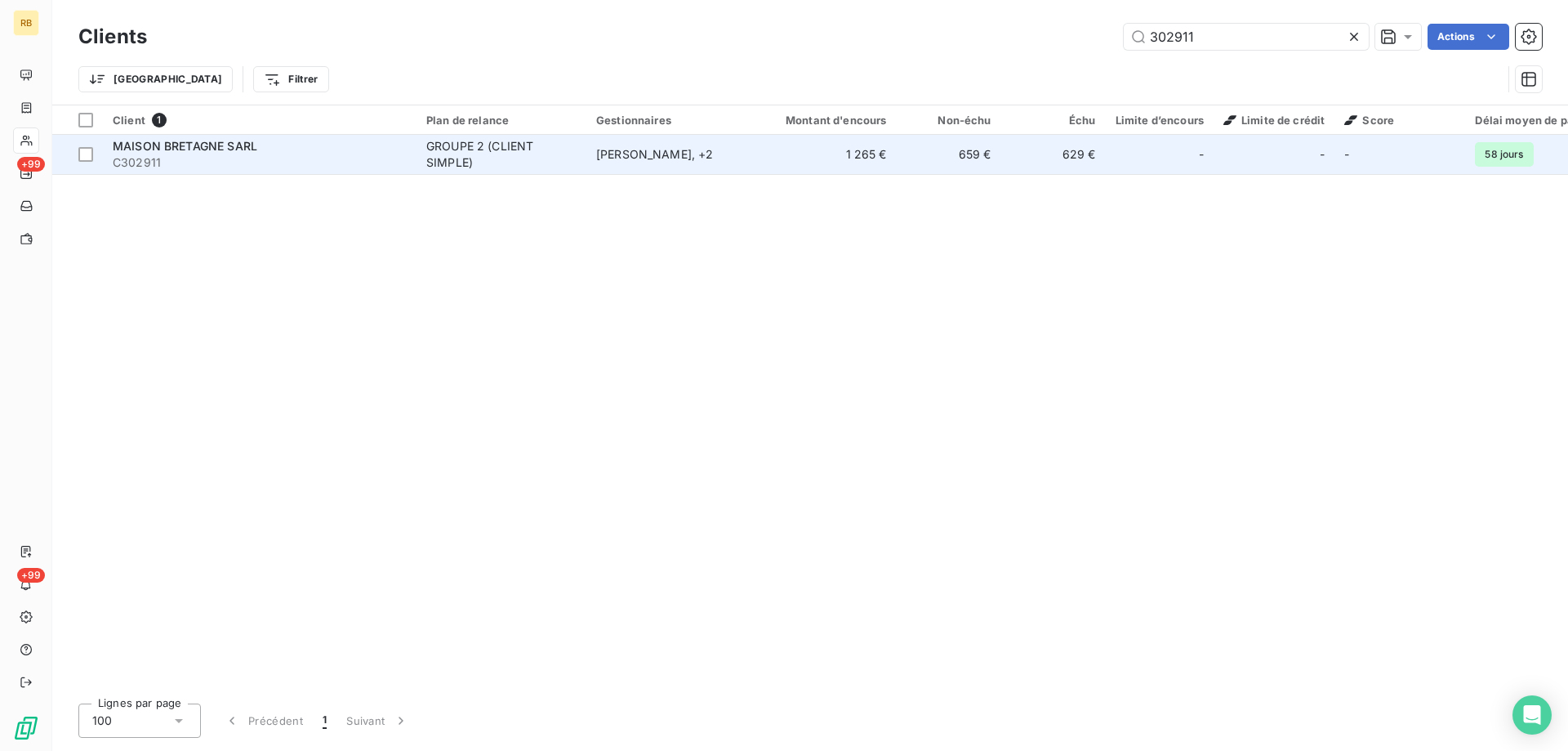
click at [158, 150] on span "MAISON BRETAGNE SARL" at bounding box center [185, 146] width 145 height 14
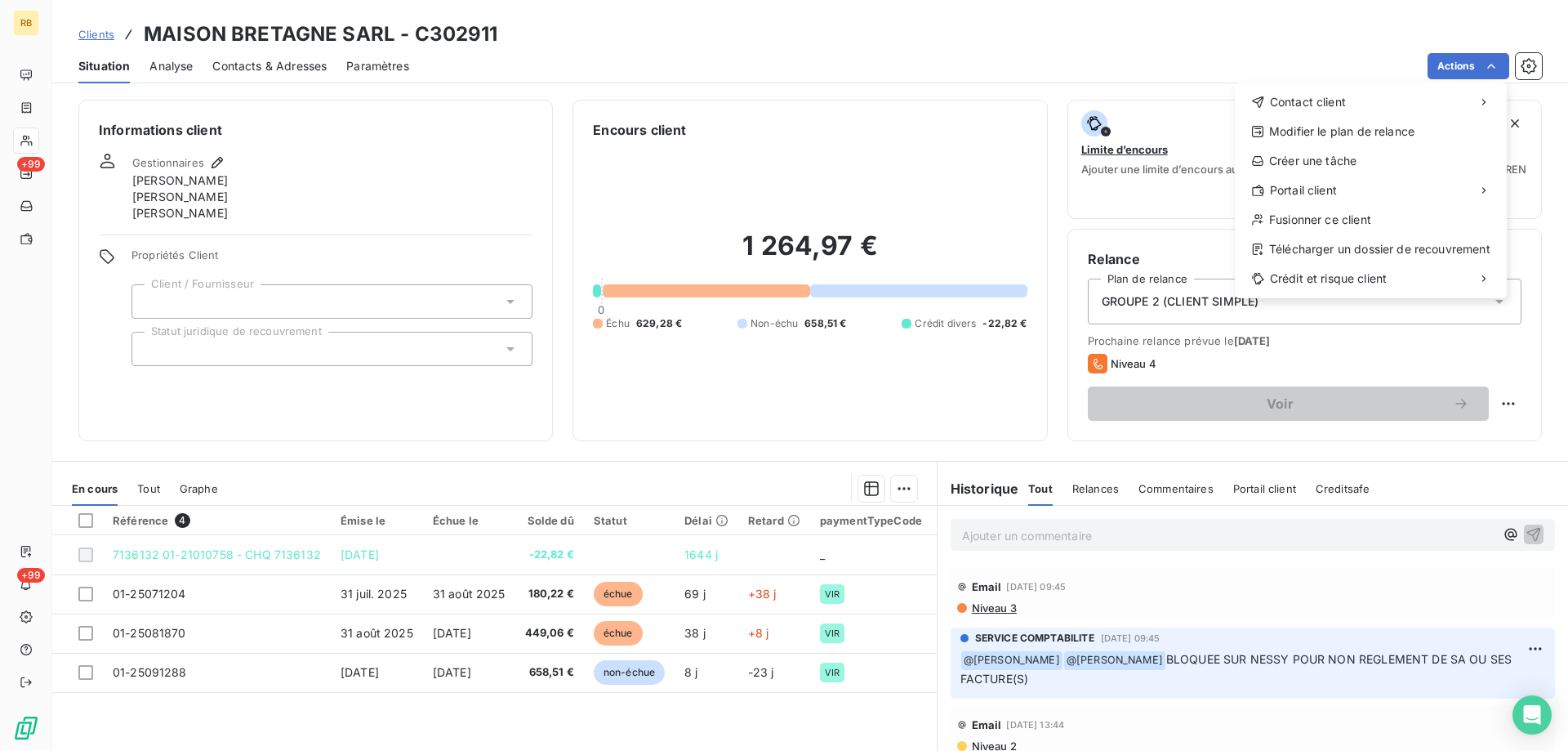
click at [1494, 69] on html "RB +99 +99 Clients MAISON BRETAGNE SARL - C302911 Situation Analyse Contacts & …" at bounding box center [784, 376] width 1568 height 751
click at [1275, 49] on html "RB +99 +99 Clients MAISON BRETAGNE SARL - C302911 Situation Analyse Contacts & …" at bounding box center [784, 376] width 1568 height 751
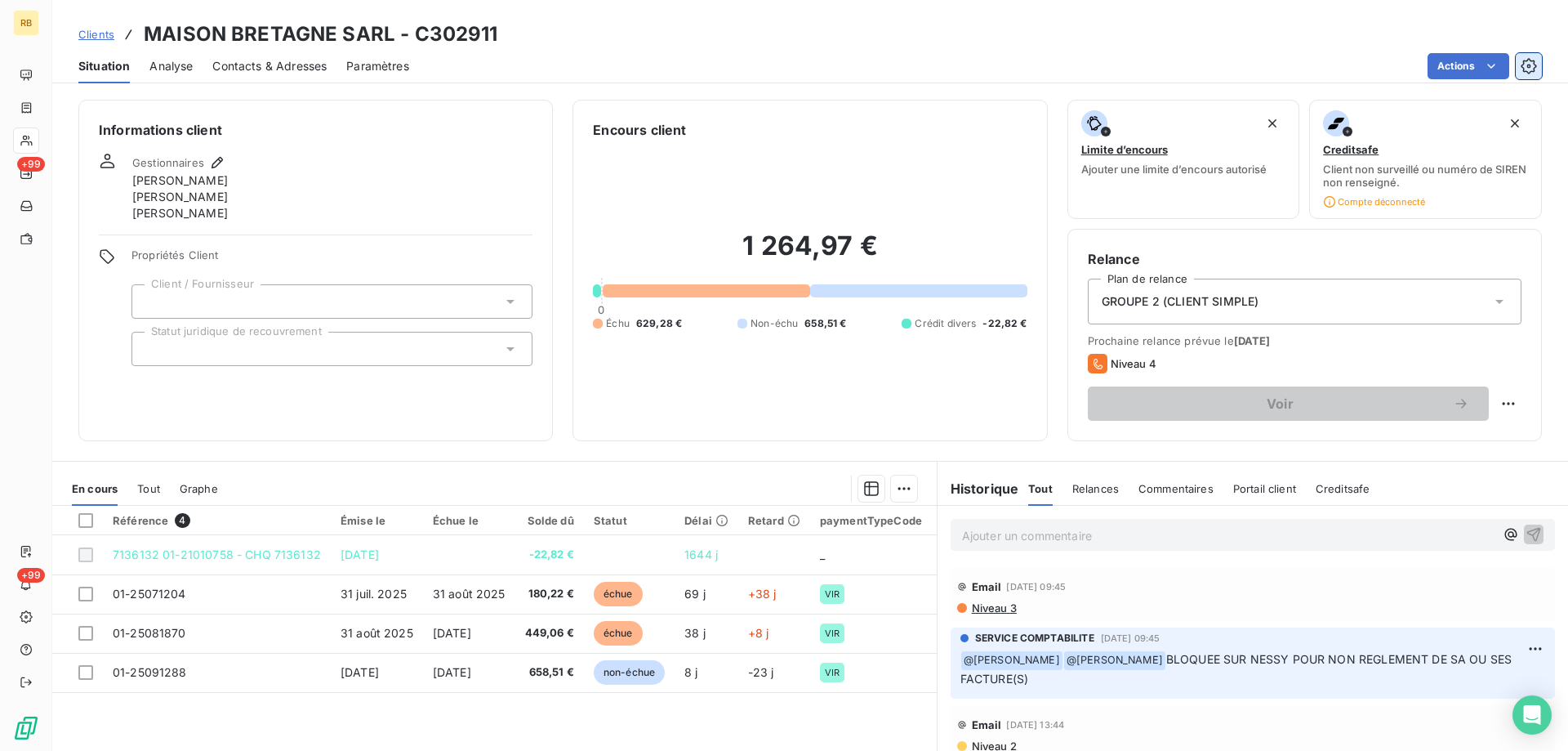
click at [1532, 59] on icon "button" at bounding box center [1528, 66] width 17 height 17
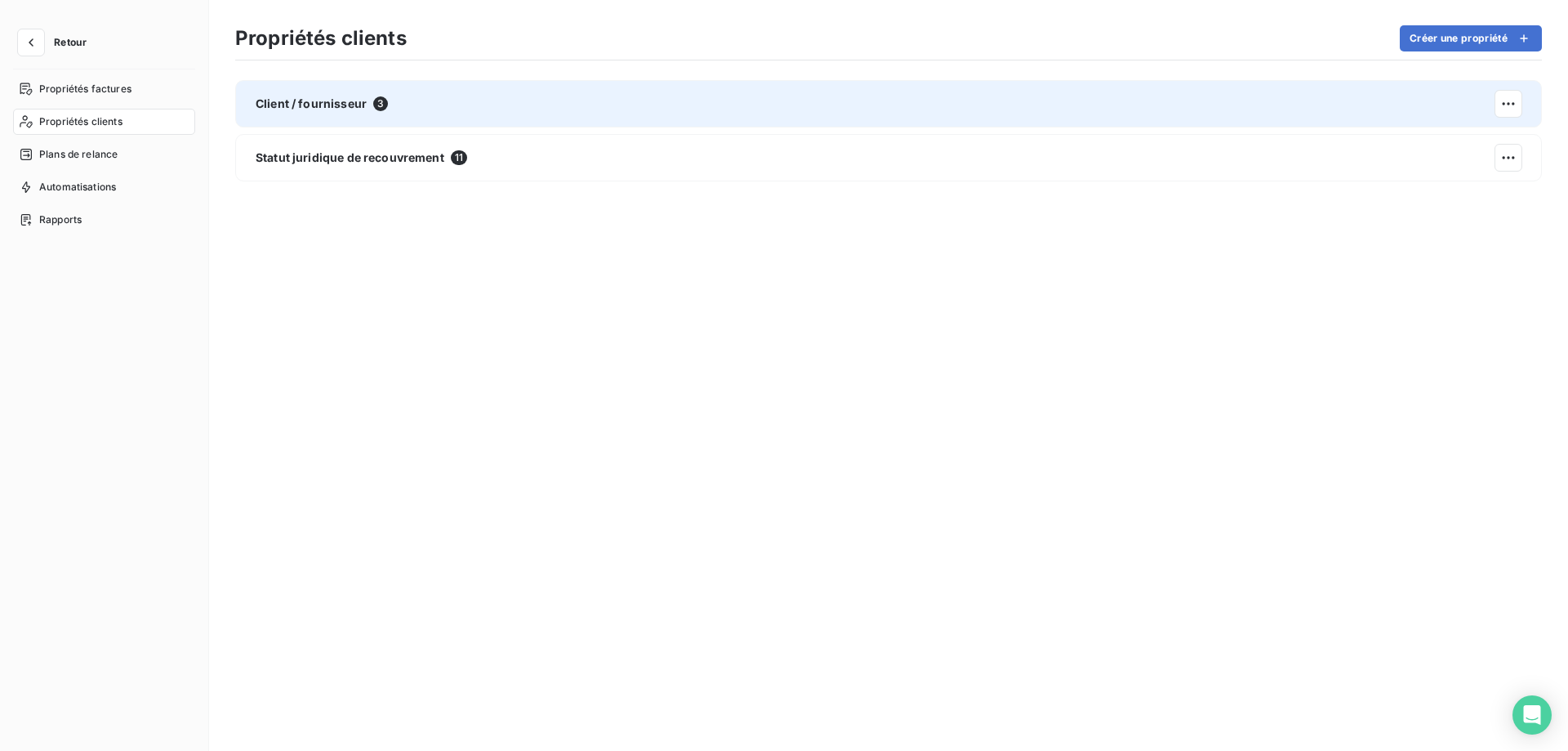
click at [381, 120] on div "Client / fournisseur 3" at bounding box center [888, 103] width 1306 height 48
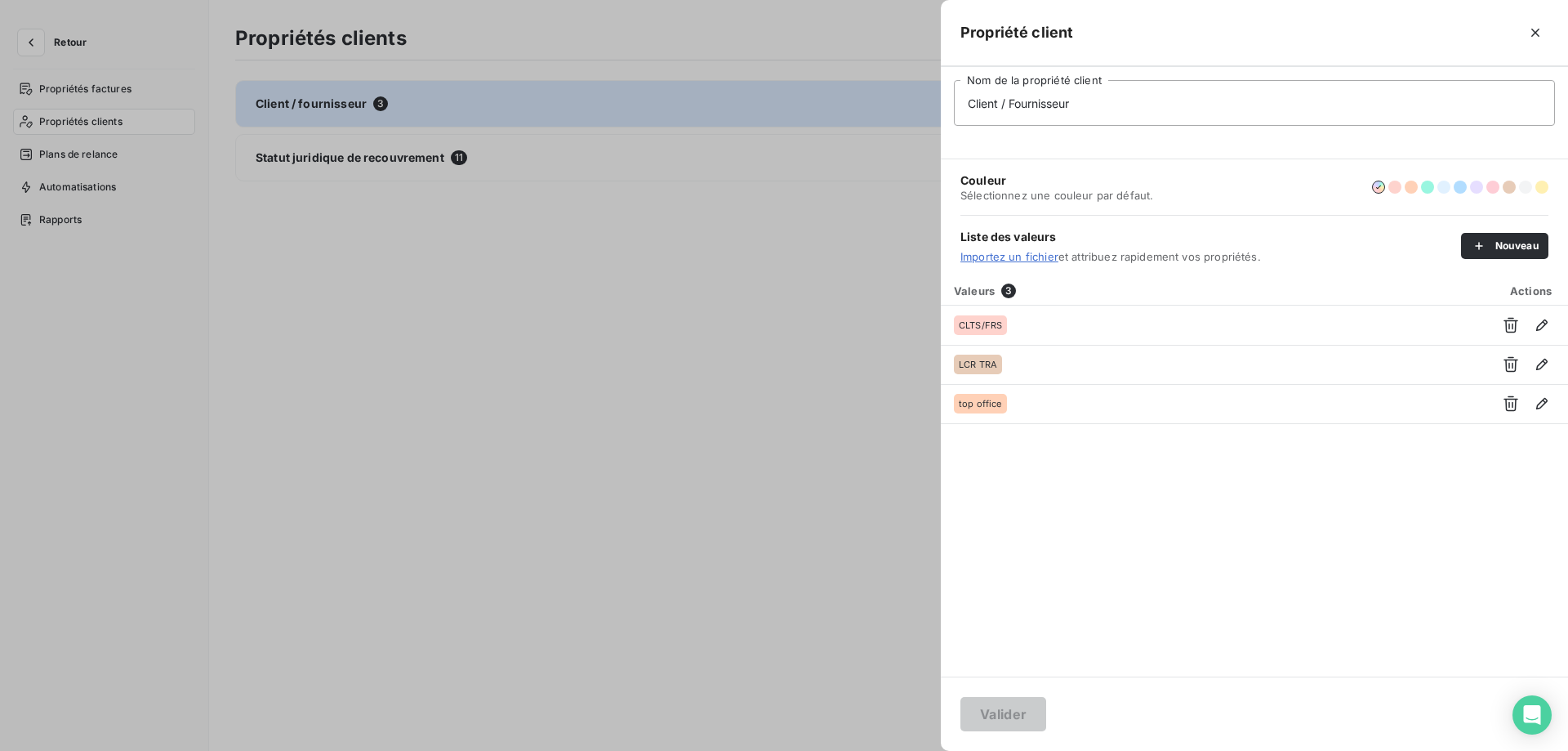
click at [343, 168] on div at bounding box center [784, 376] width 1568 height 751
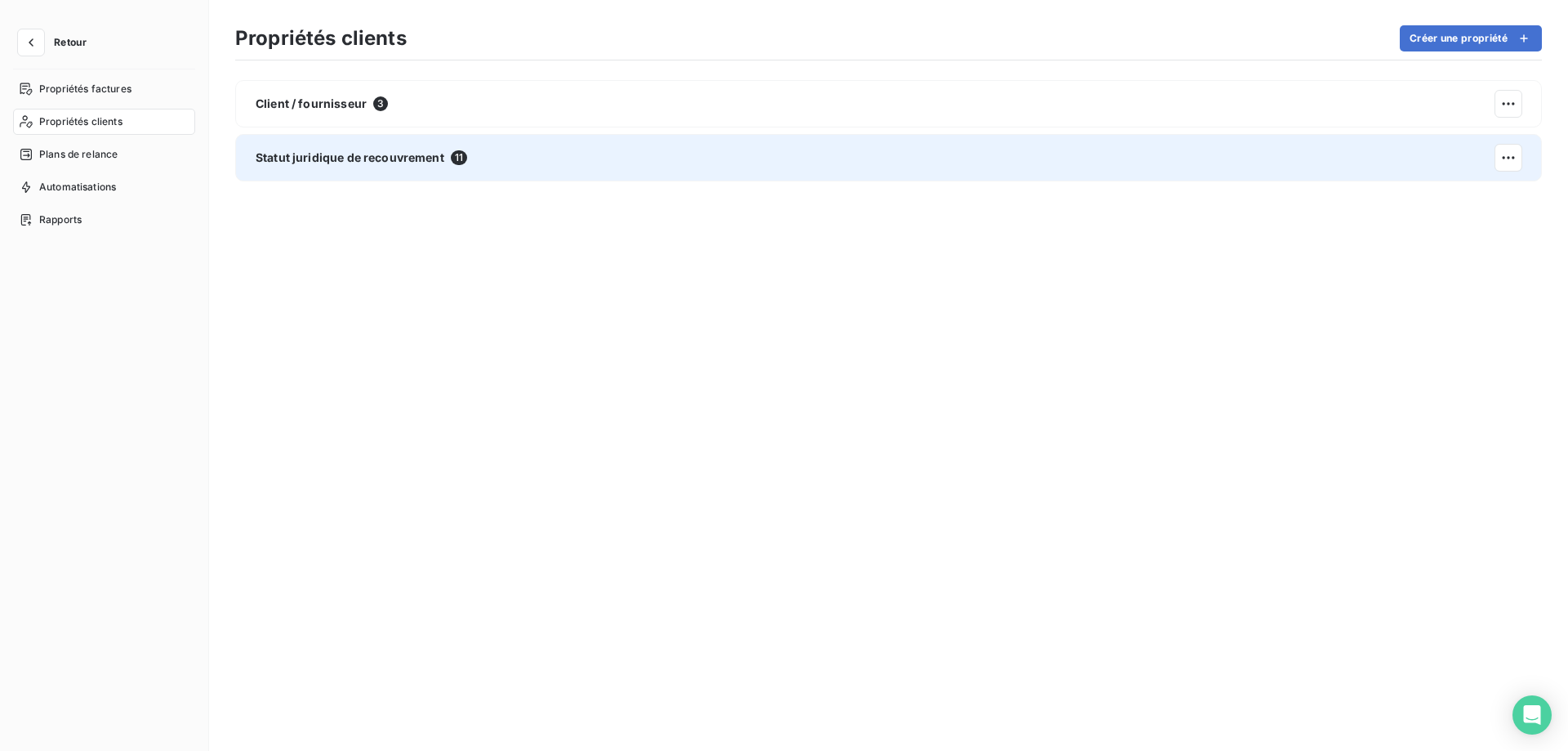
click at [380, 171] on div "Statut juridique de recouvrement 11" at bounding box center [888, 158] width 1306 height 48
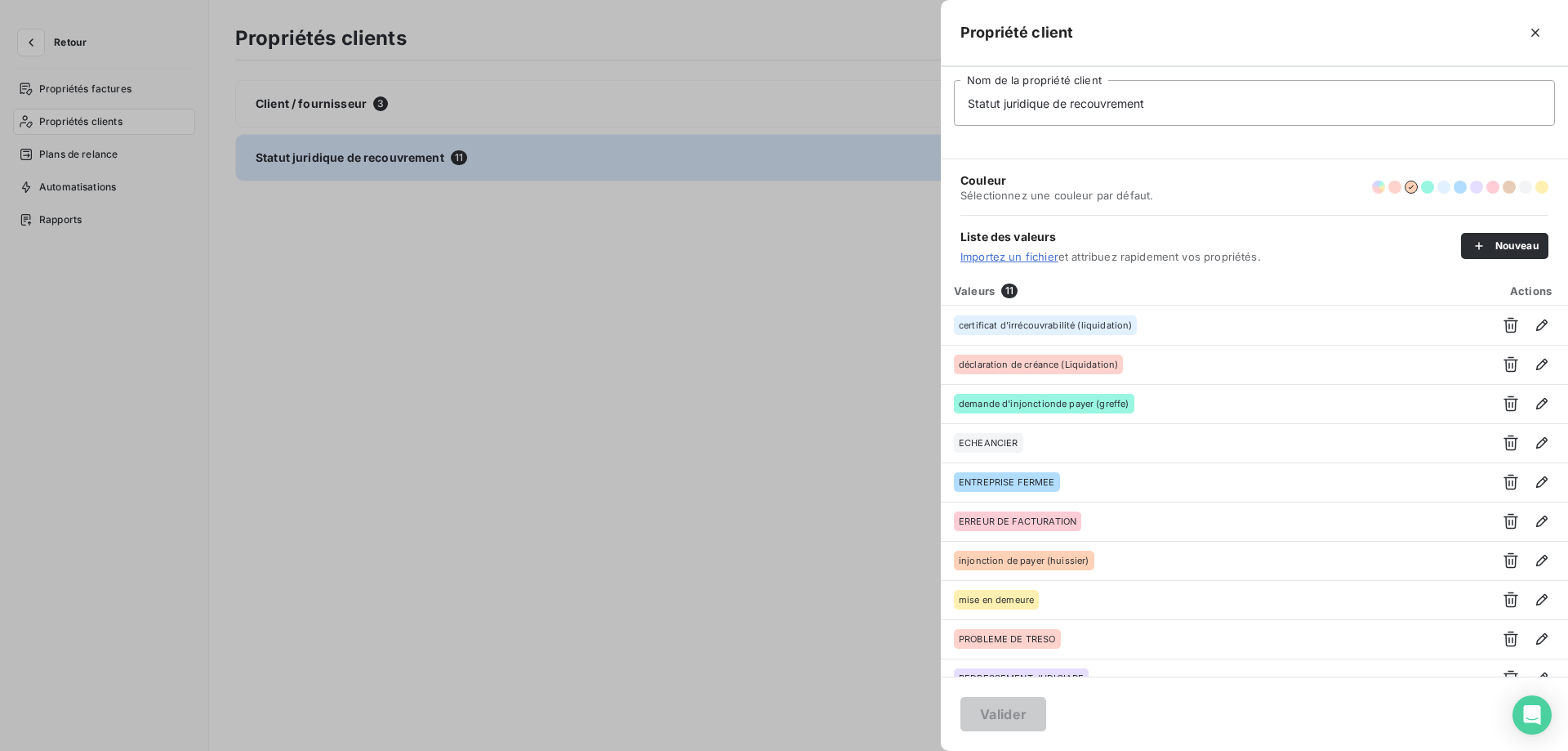
click at [644, 320] on div at bounding box center [784, 376] width 1568 height 751
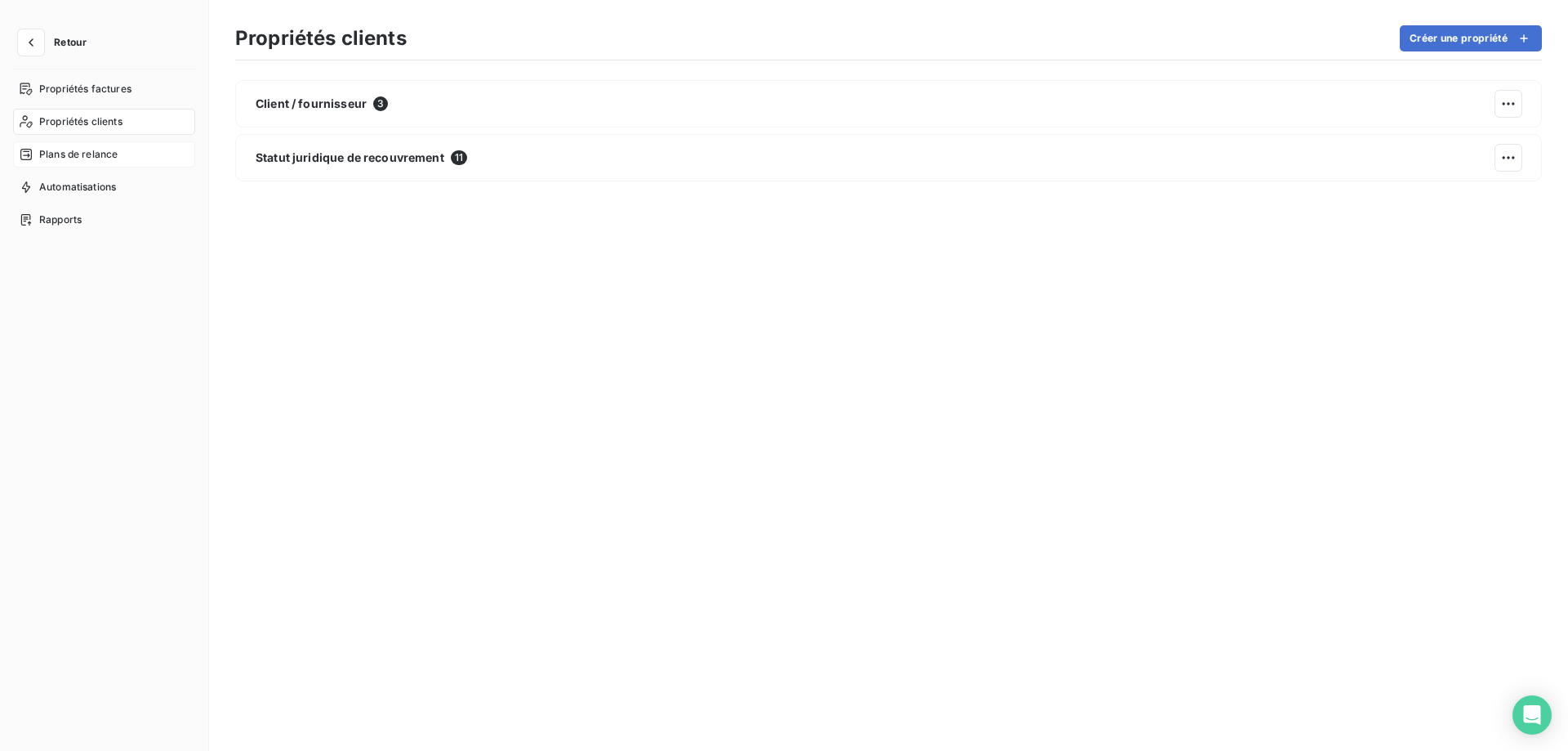
click at [46, 146] on div "Plans de relance" at bounding box center [103, 154] width 182 height 26
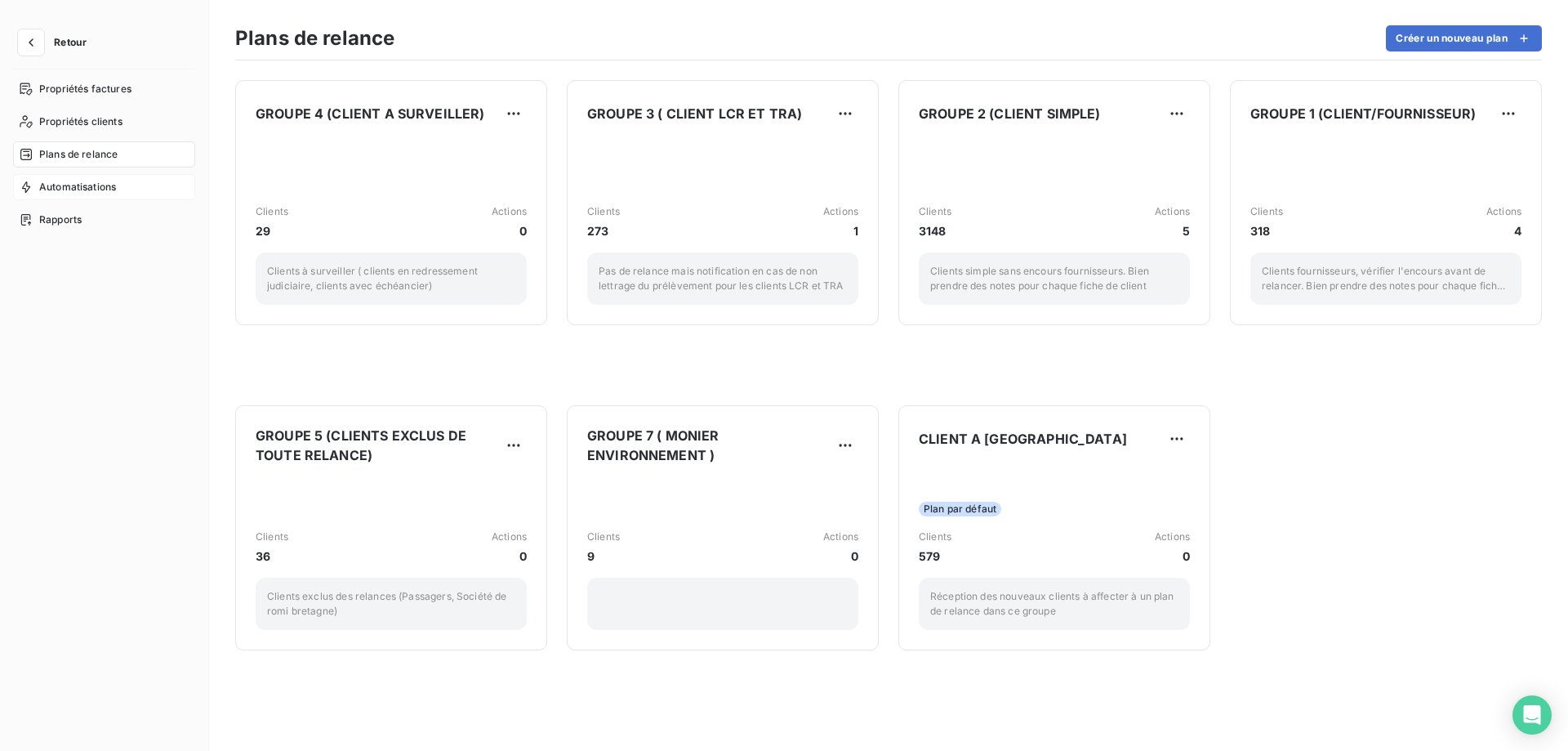
click at [58, 188] on span "Automatisations" at bounding box center [77, 187] width 77 height 15
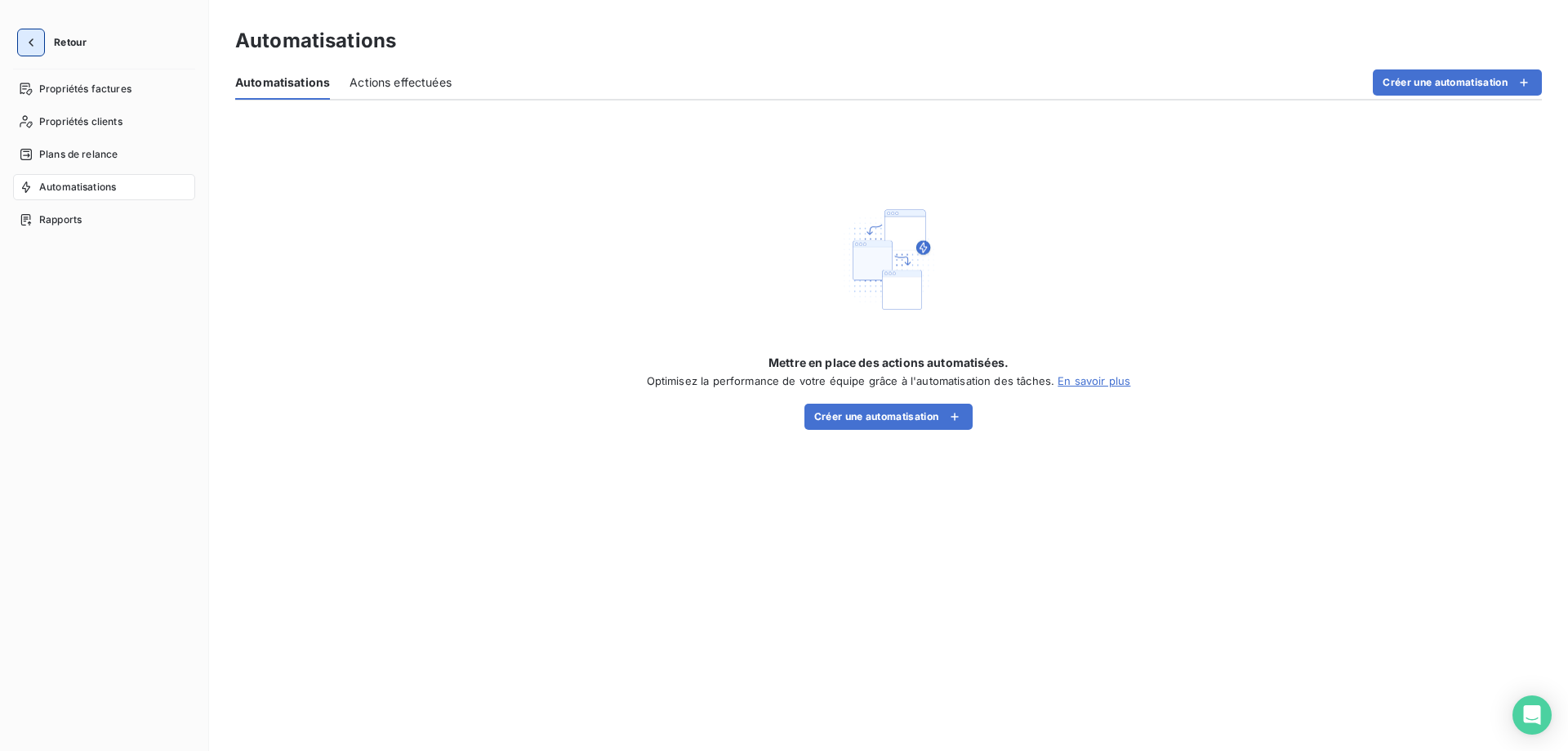
click at [29, 37] on icon "button" at bounding box center [31, 42] width 17 height 17
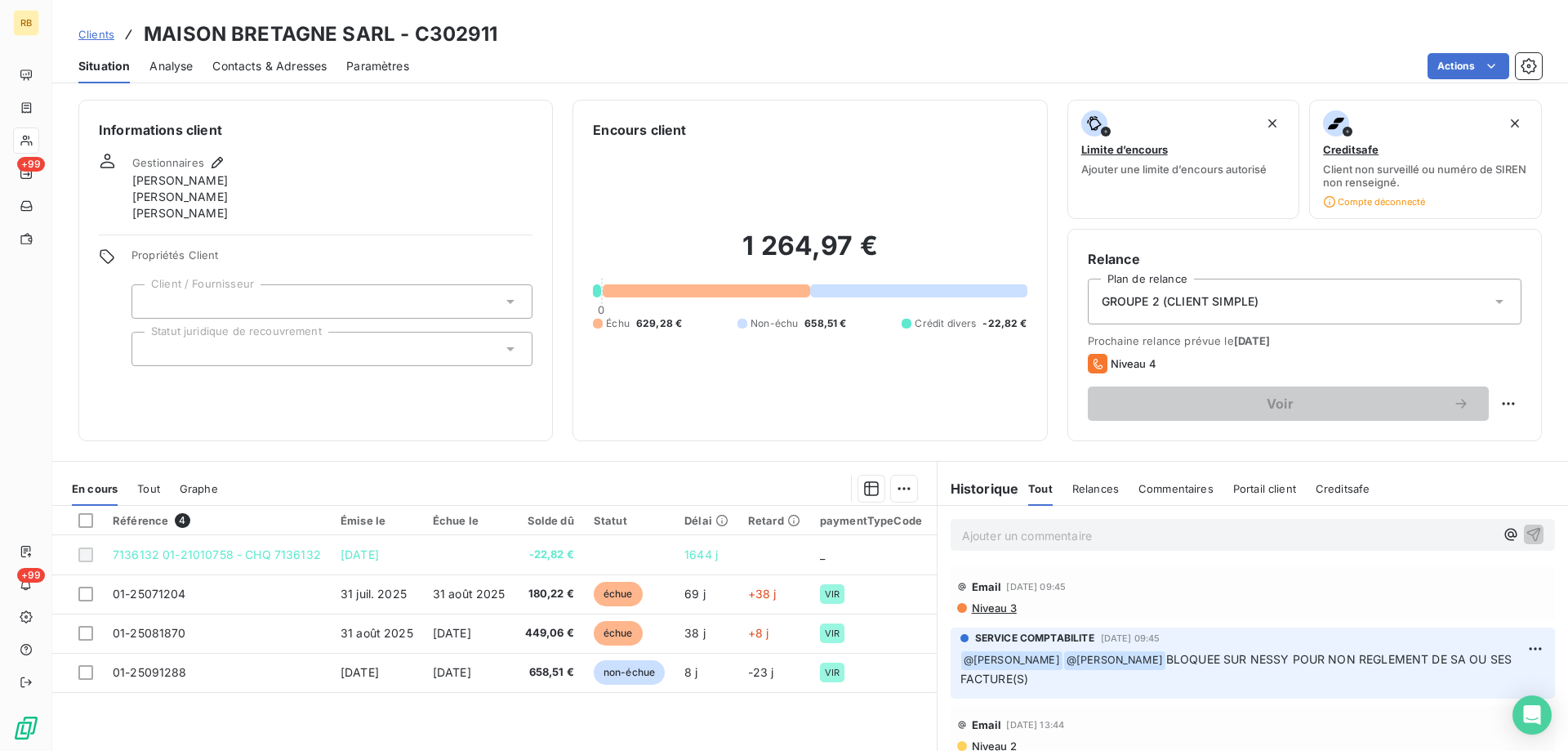
click at [96, 33] on span "Clients" at bounding box center [96, 34] width 36 height 13
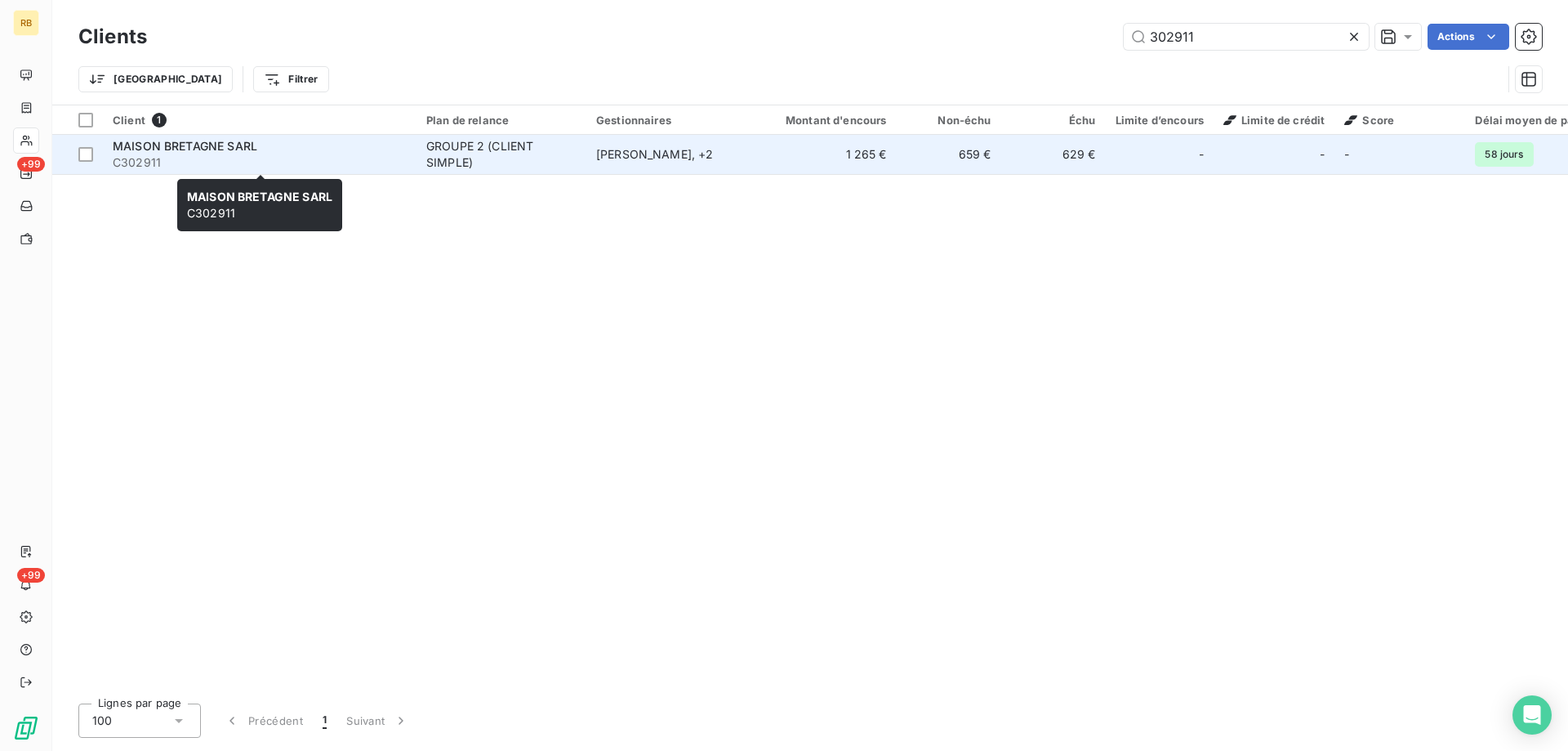
click at [191, 138] on div "MAISON BRETAGNE SARL" at bounding box center [260, 146] width 294 height 17
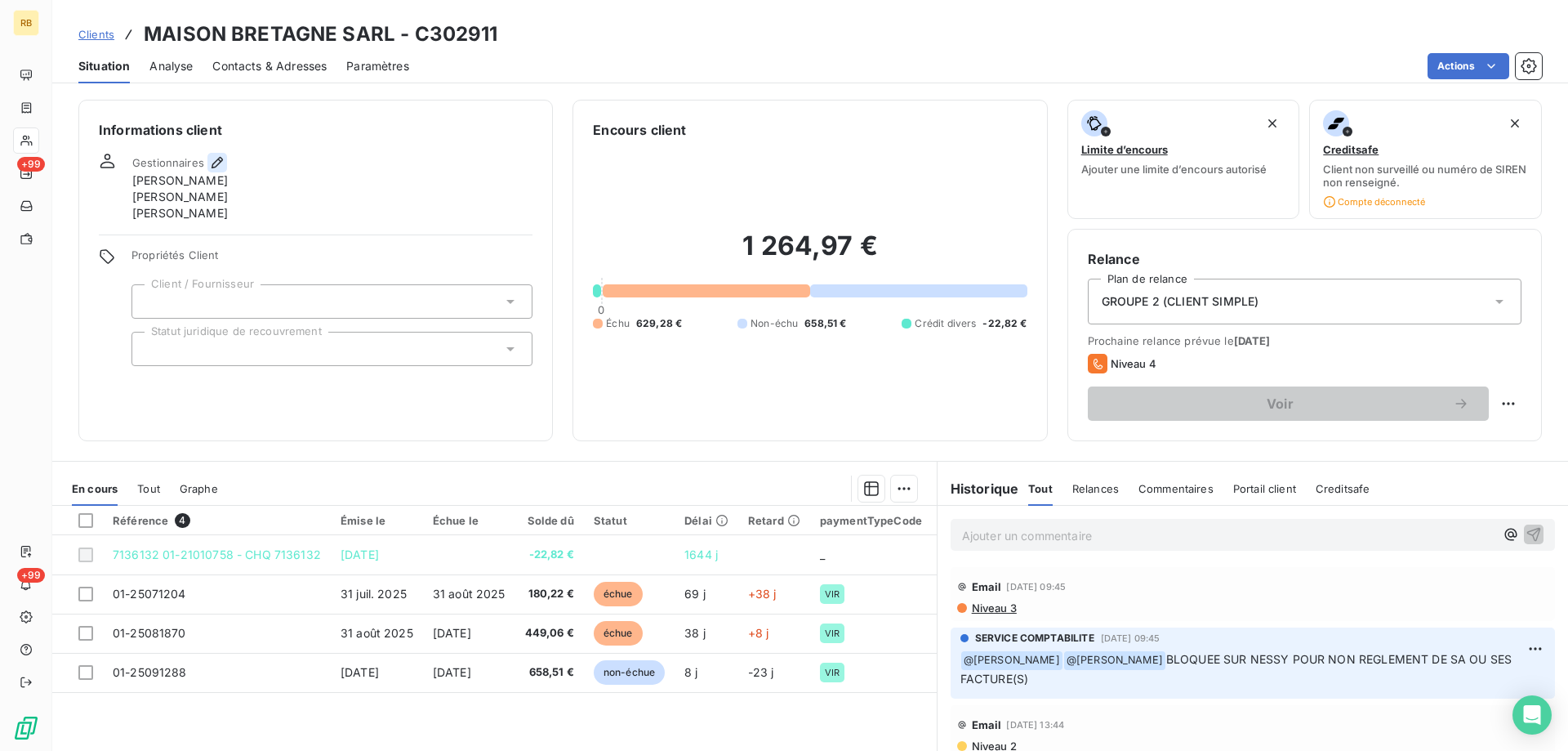
click at [217, 157] on icon "button" at bounding box center [217, 162] width 17 height 17
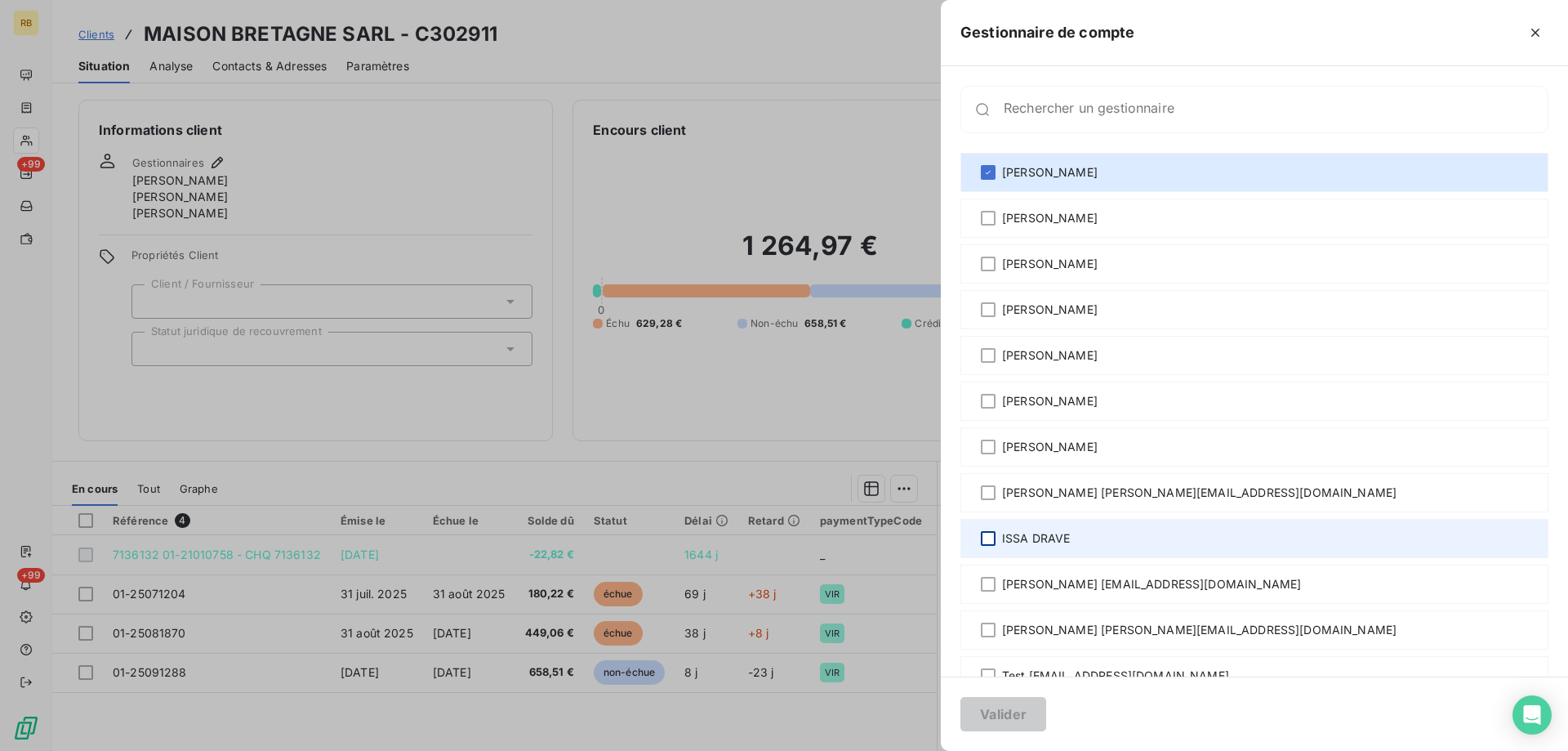
click at [987, 535] on div at bounding box center [987, 538] width 15 height 15
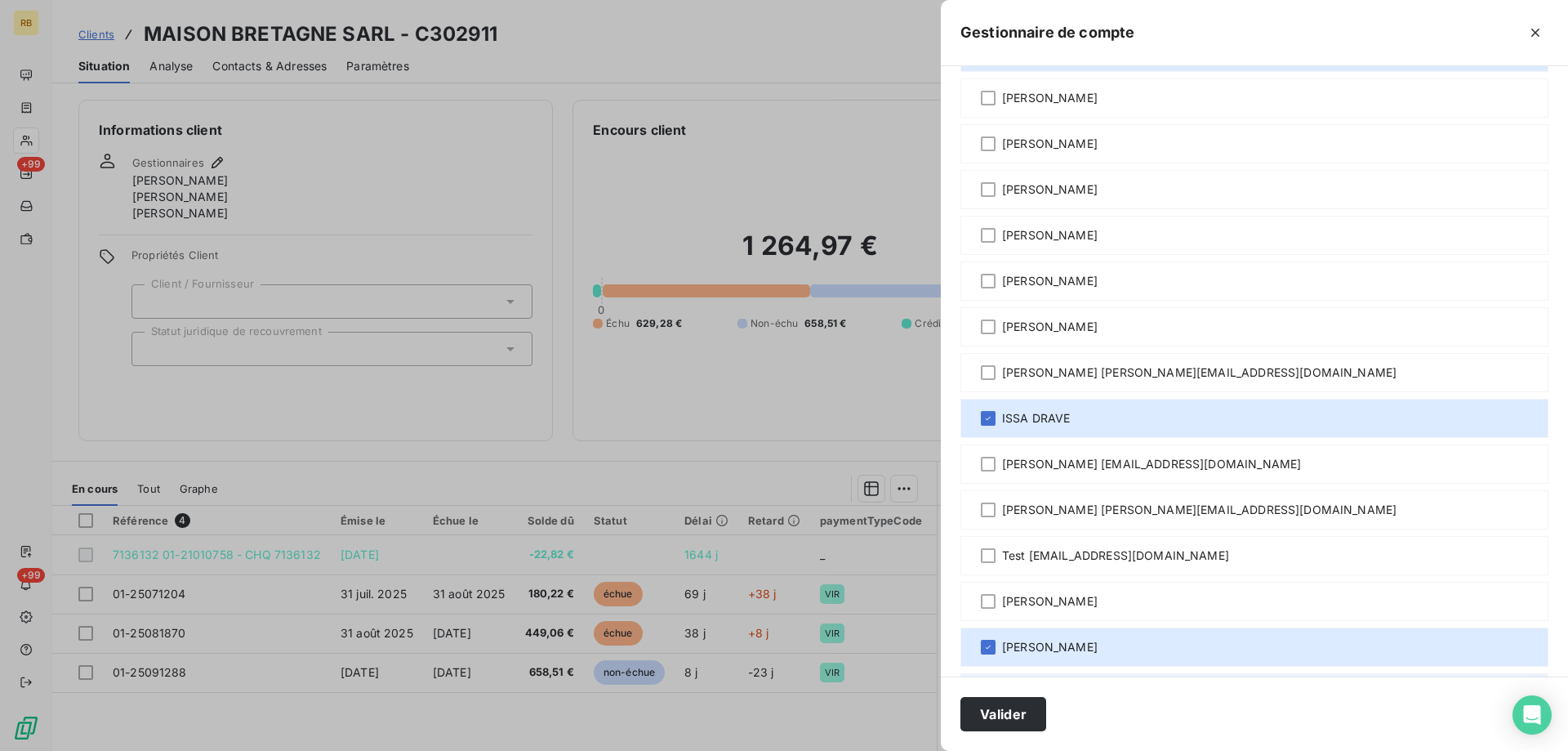
scroll to position [166, 0]
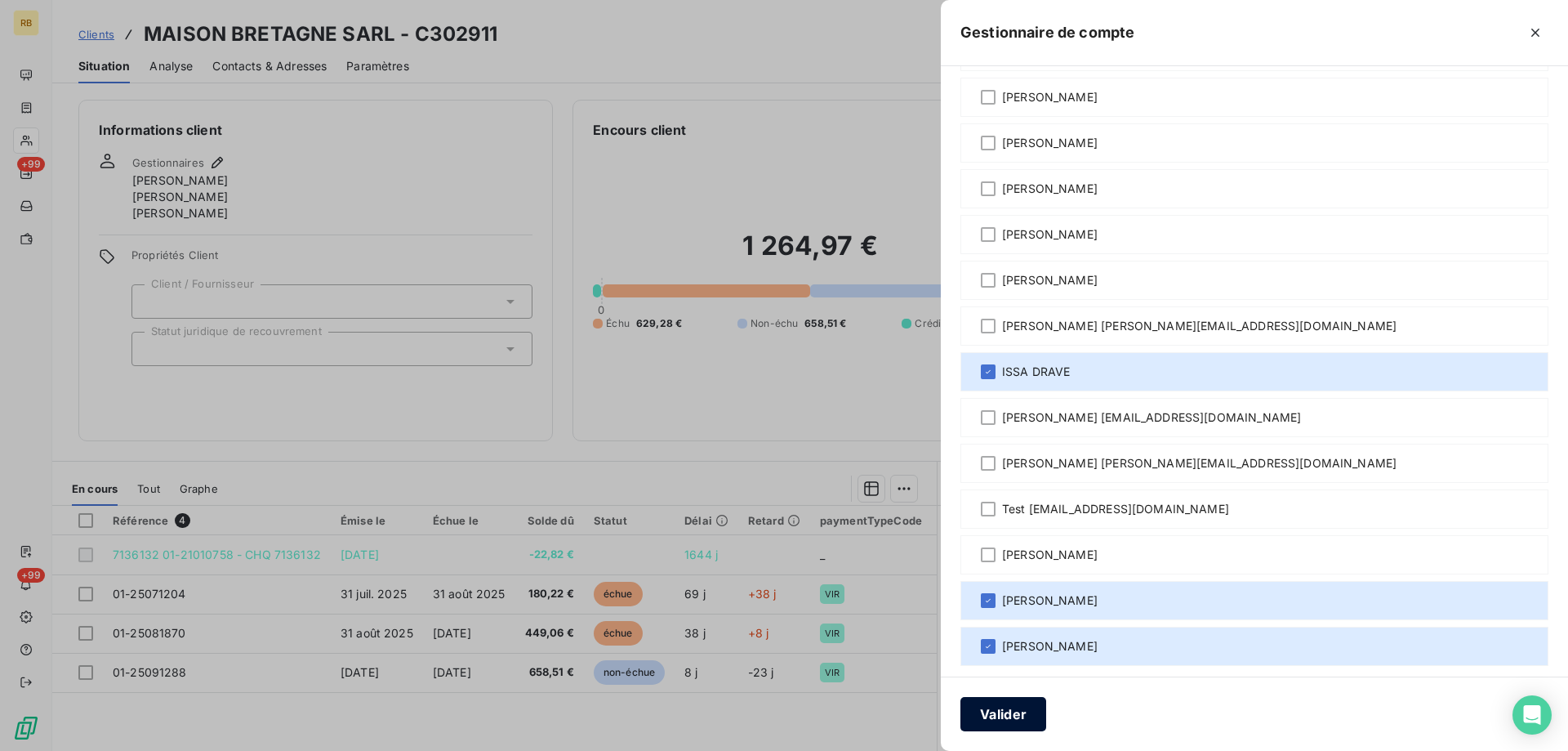
click at [1001, 699] on button "Valider" at bounding box center [1003, 713] width 86 height 34
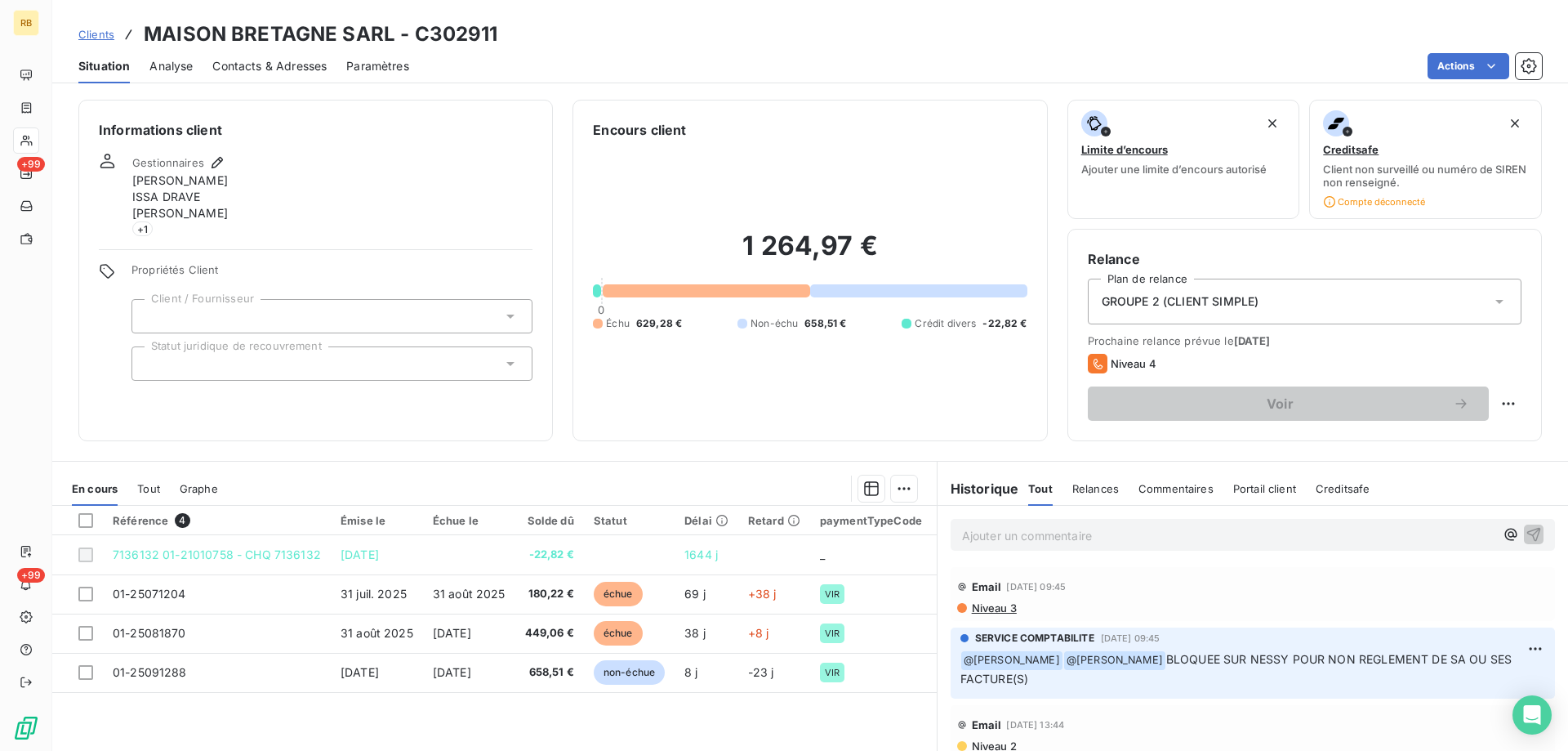
click at [1056, 447] on div "Informations client Gestionnaires [PERSON_NAME] ISSA DRAVE [PERSON_NAME] + 1 Pr…" at bounding box center [810, 419] width 1515 height 661
click at [1057, 427] on div "Informations client Gestionnaires [PERSON_NAME] ISSA DRAVE [PERSON_NAME] + 1 Pr…" at bounding box center [810, 269] width 1515 height 341
click at [1006, 610] on span "Niveau 3" at bounding box center [993, 607] width 47 height 13
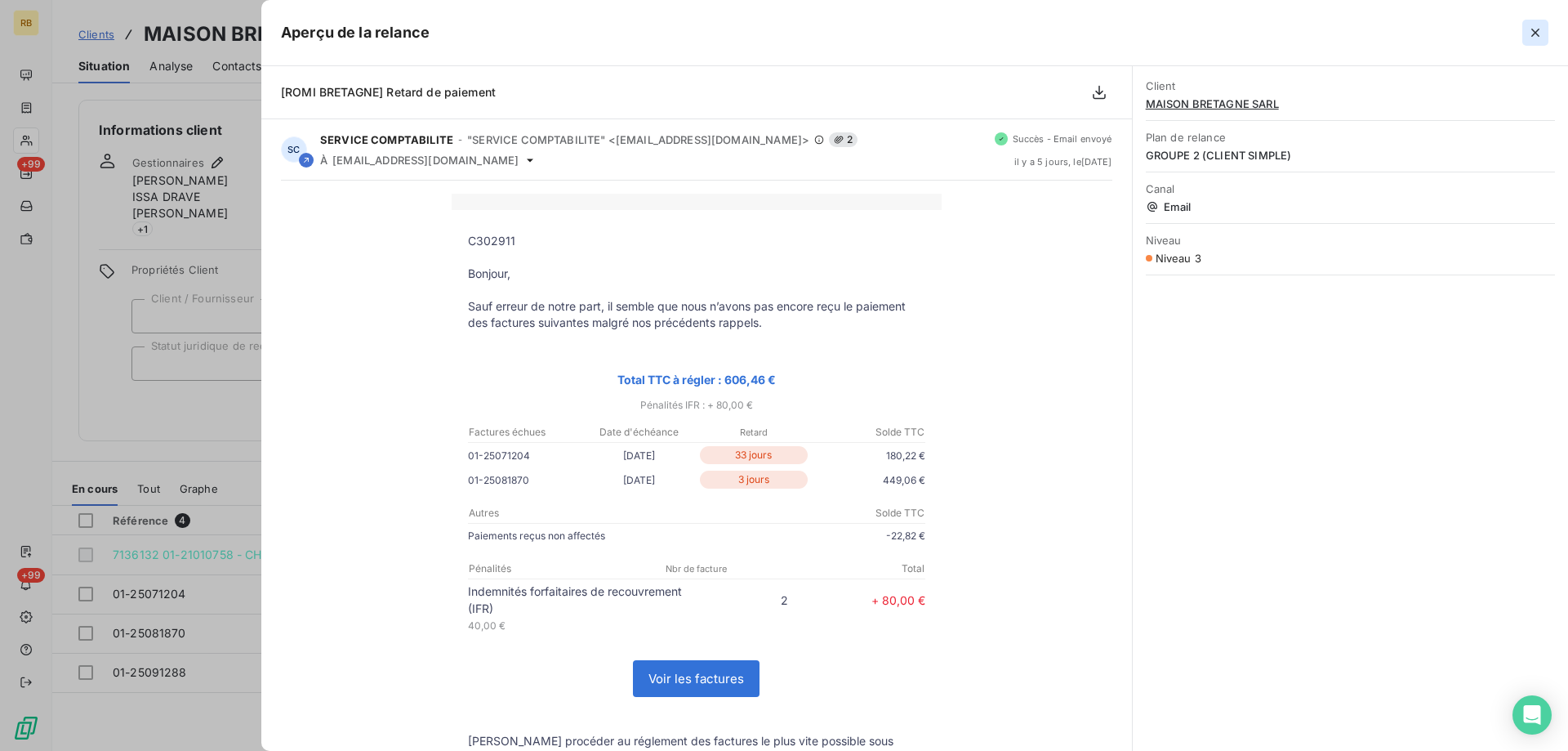
click at [1541, 25] on icon "button" at bounding box center [1535, 32] width 17 height 17
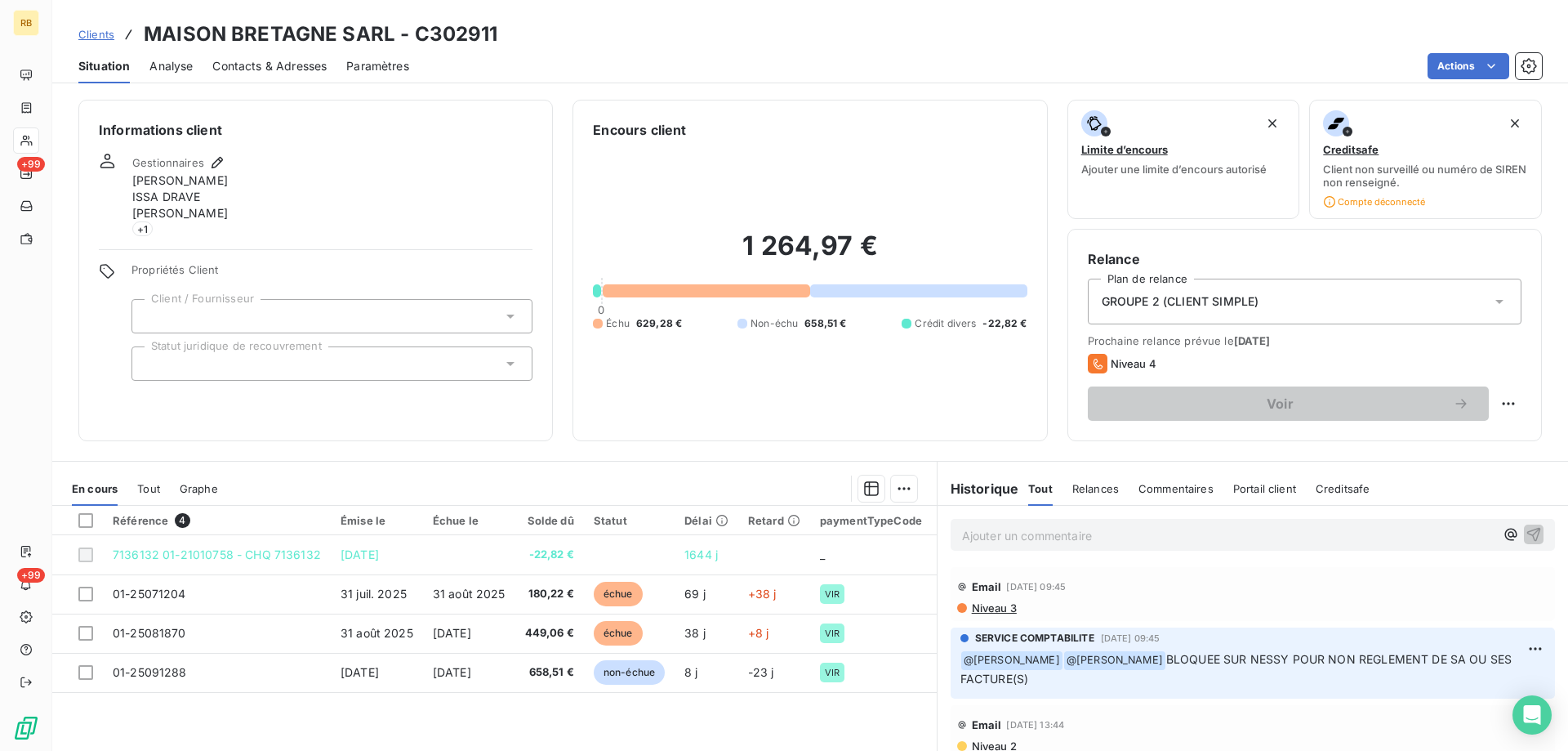
click at [863, 443] on div "Informations client Gestionnaires [PERSON_NAME] ISSA DRAVE [PERSON_NAME] + 1 Pr…" at bounding box center [810, 419] width 1515 height 661
click at [1051, 378] on div "Informations client Gestionnaires [PERSON_NAME] ISSA DRAVE [PERSON_NAME] + 1 Pr…" at bounding box center [810, 269] width 1515 height 341
